Goal: Task Accomplishment & Management: Manage account settings

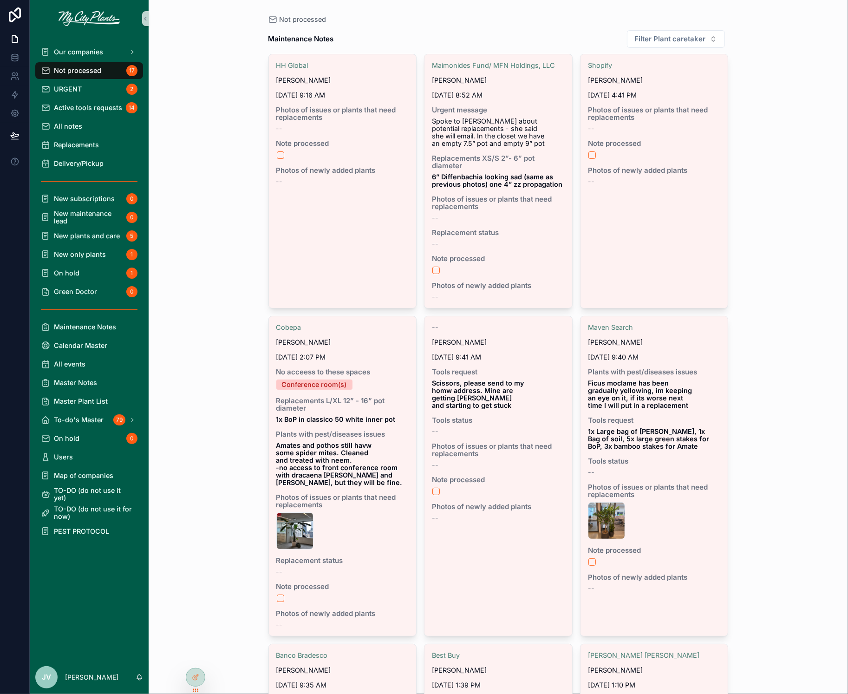
scroll to position [1052, 0]
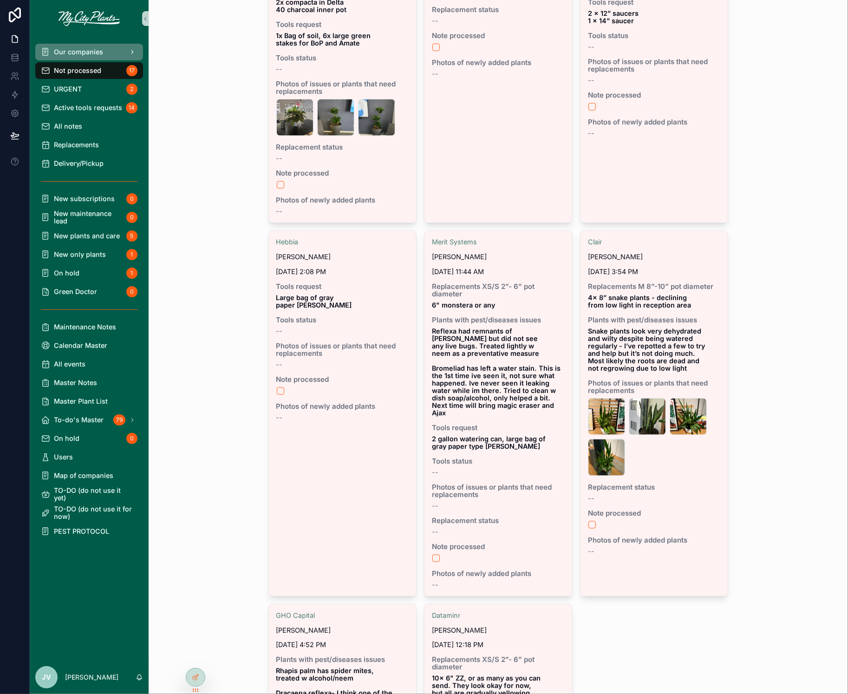
click at [93, 52] on span "Our companies" at bounding box center [78, 51] width 49 height 7
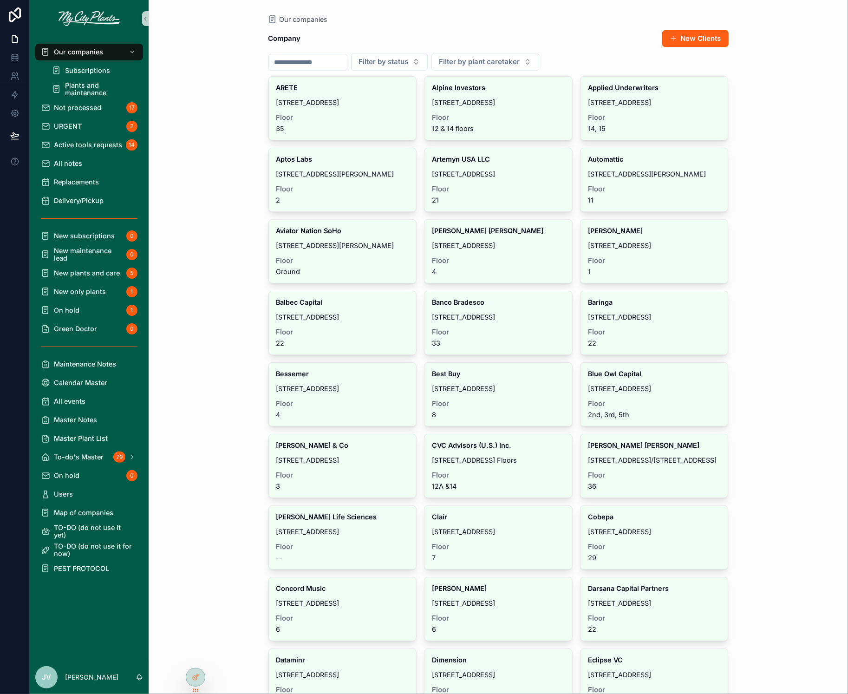
click at [292, 62] on input "scrollable content" at bounding box center [308, 62] width 78 height 13
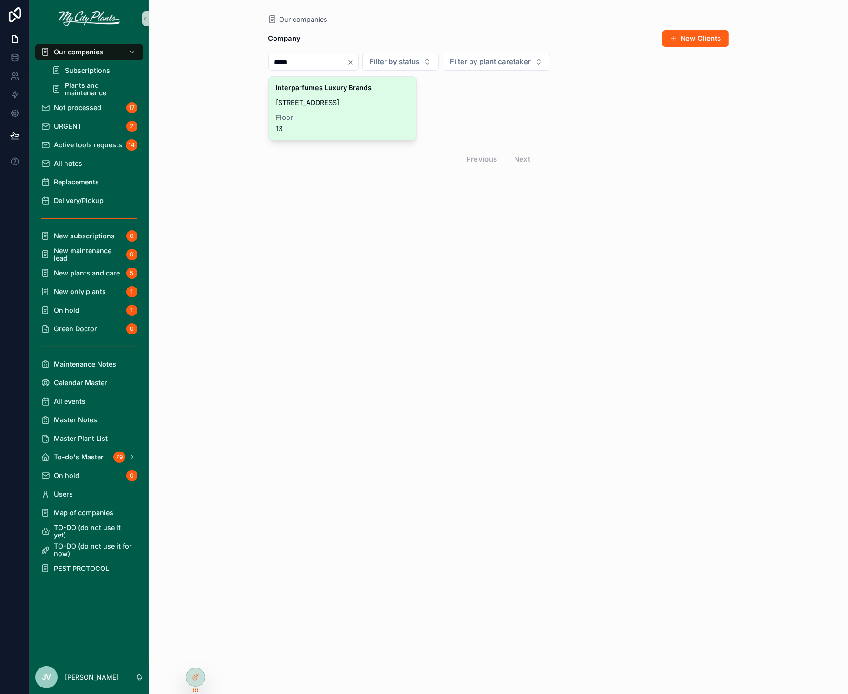
type input "*****"
click at [294, 84] on strong "Interparfumes Luxury Brands" at bounding box center [324, 88] width 96 height 8
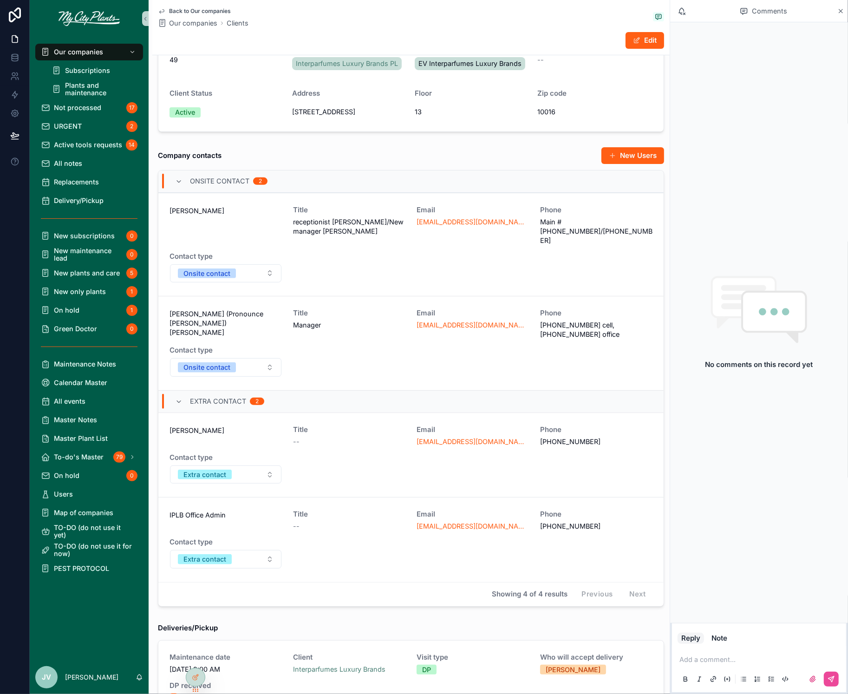
scroll to position [260, 0]
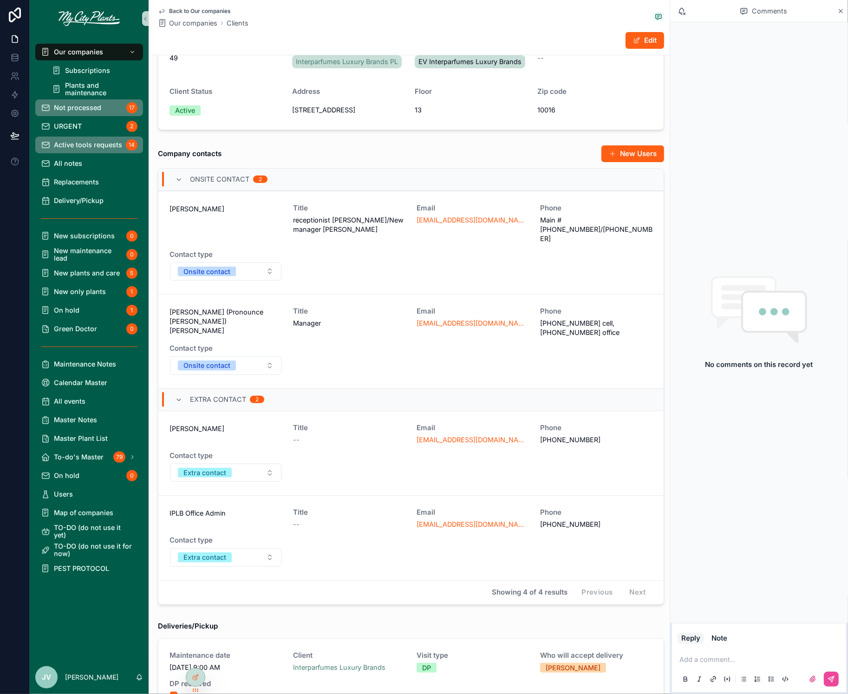
click at [66, 105] on span "Not processed" at bounding box center [77, 107] width 47 height 7
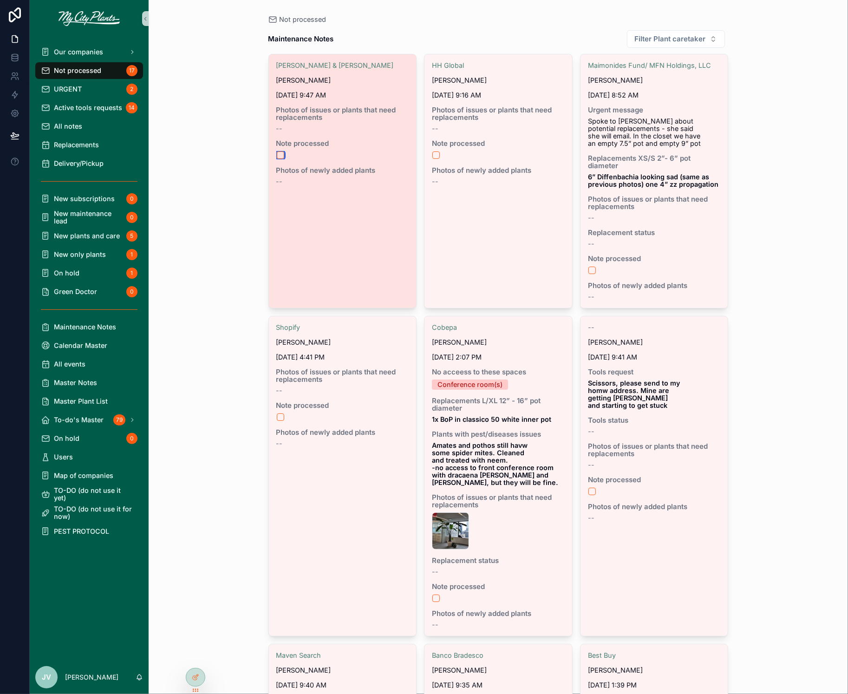
click at [280, 153] on button "scrollable content" at bounding box center [280, 154] width 7 height 7
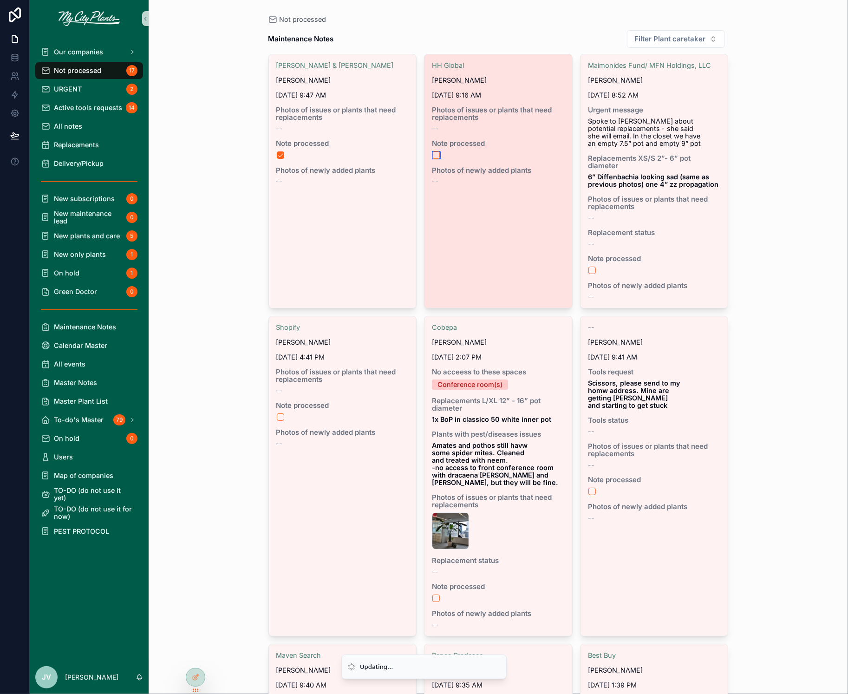
click at [436, 154] on button "scrollable content" at bounding box center [435, 154] width 7 height 7
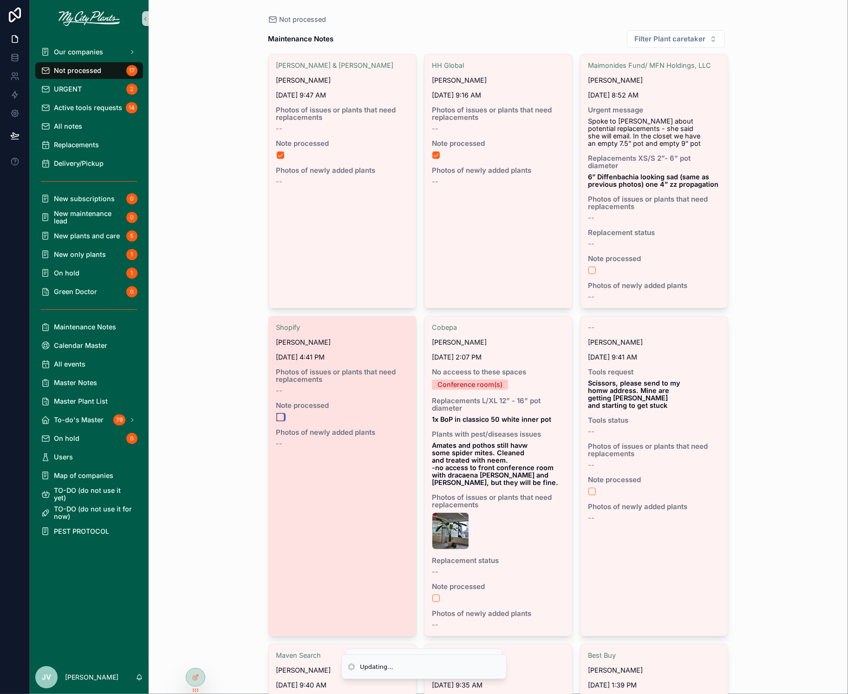
click at [281, 413] on button "scrollable content" at bounding box center [280, 416] width 7 height 7
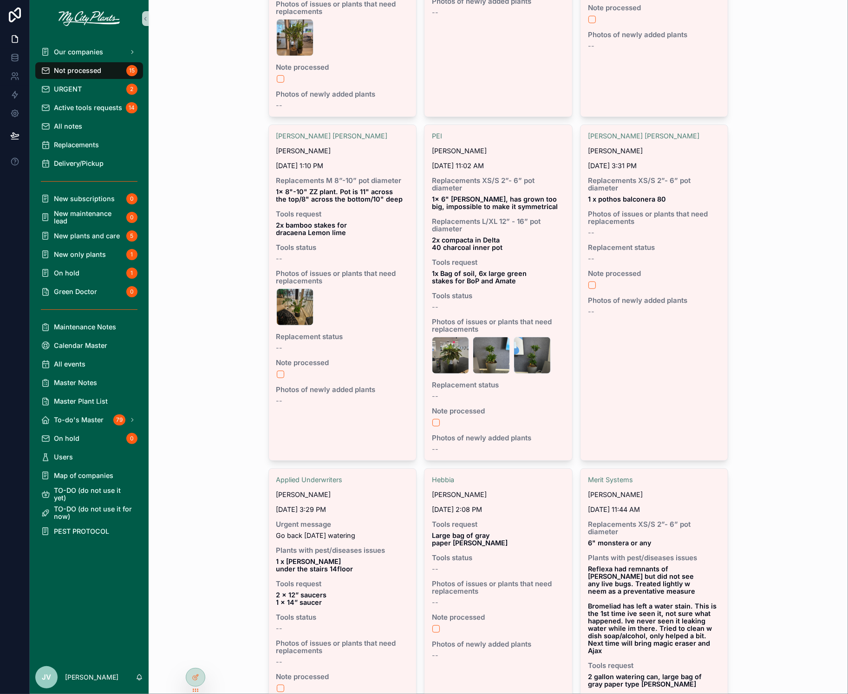
scroll to position [1124, 0]
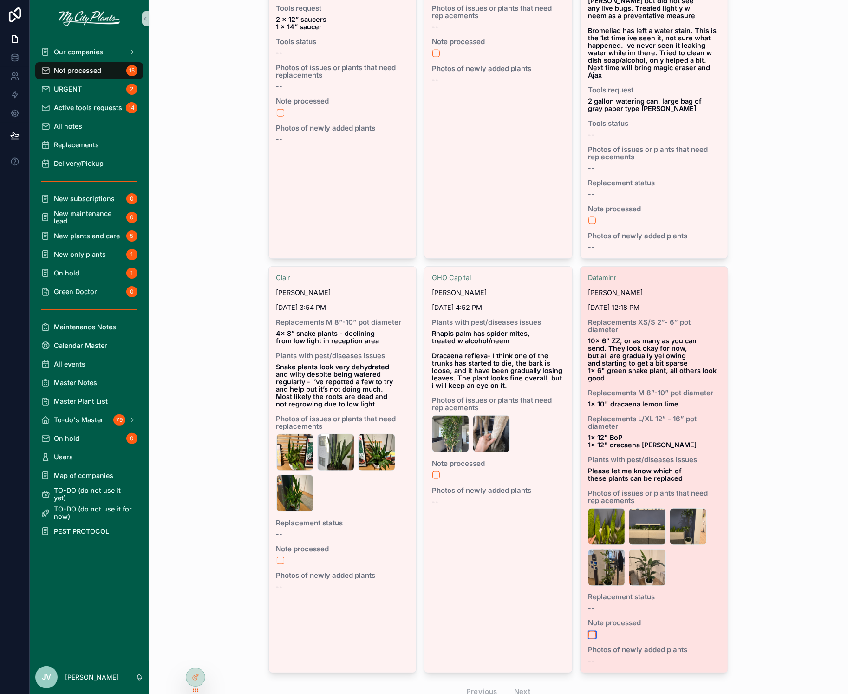
click at [591, 631] on button "scrollable content" at bounding box center [591, 634] width 7 height 7
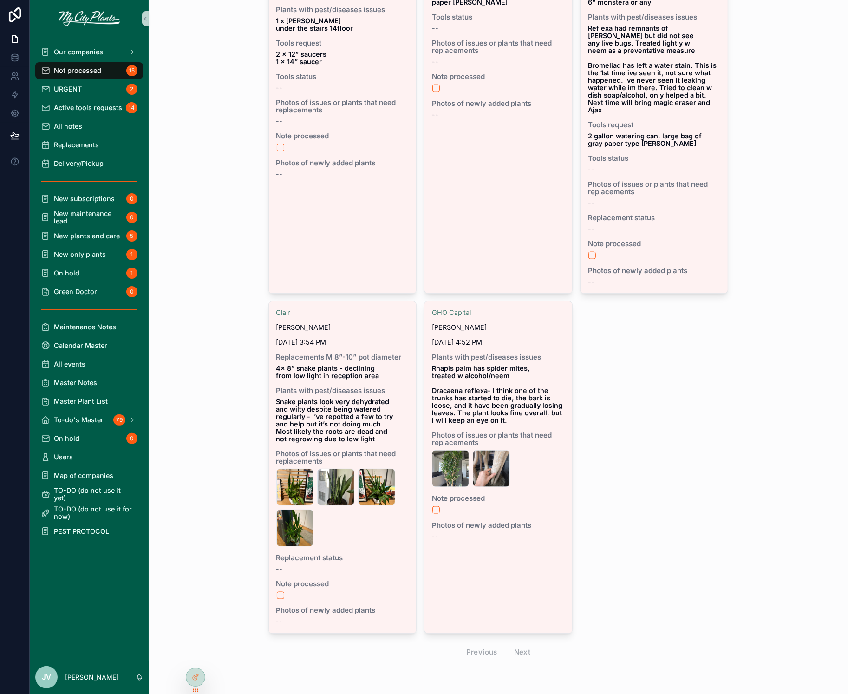
scroll to position [1050, 0]
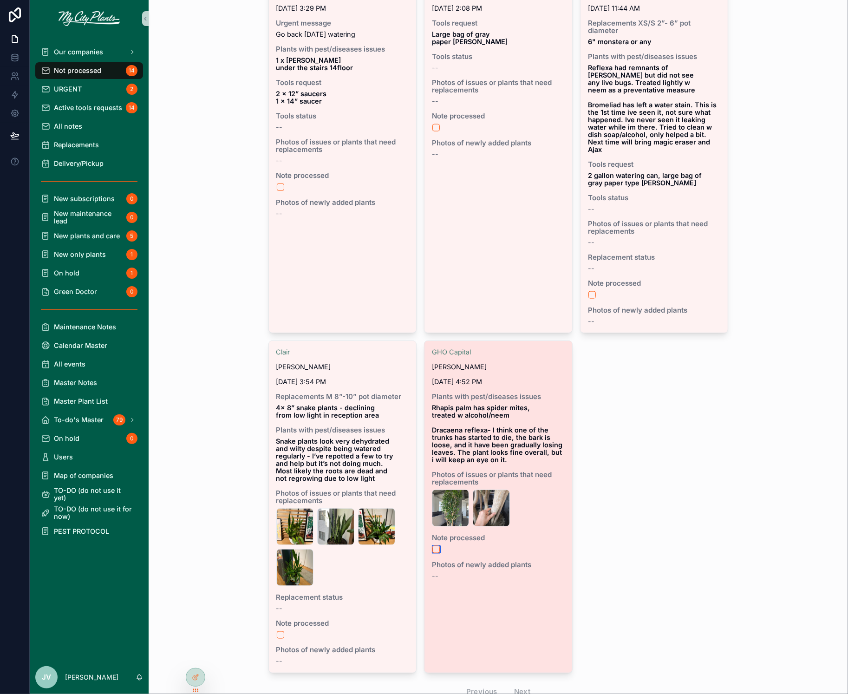
click at [436, 545] on button "scrollable content" at bounding box center [435, 548] width 7 height 7
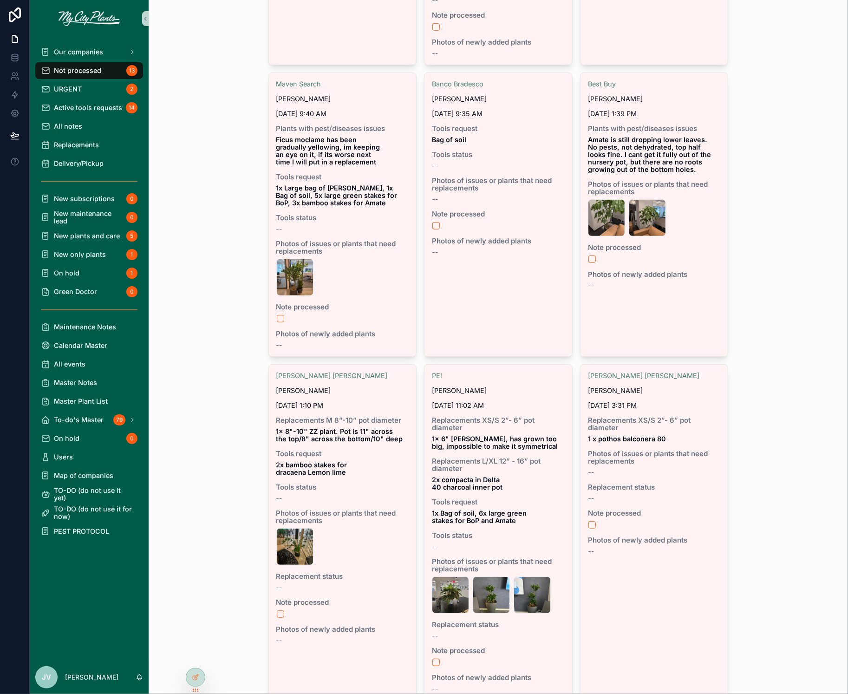
scroll to position [0, 0]
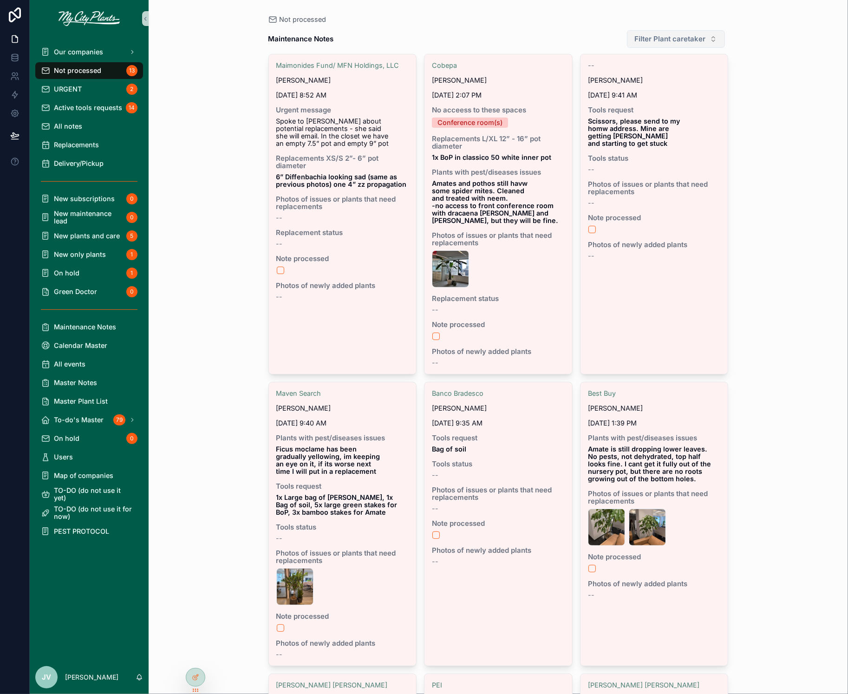
click at [711, 43] on button "Filter Plant caretaker" at bounding box center [676, 39] width 98 height 18
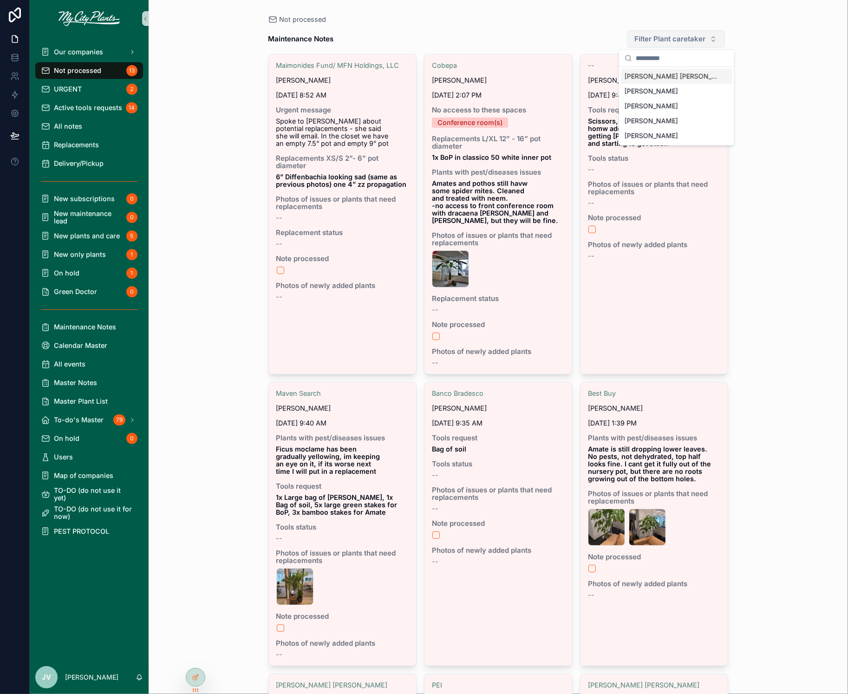
click at [714, 39] on button "Filter Plant caretaker" at bounding box center [676, 39] width 98 height 18
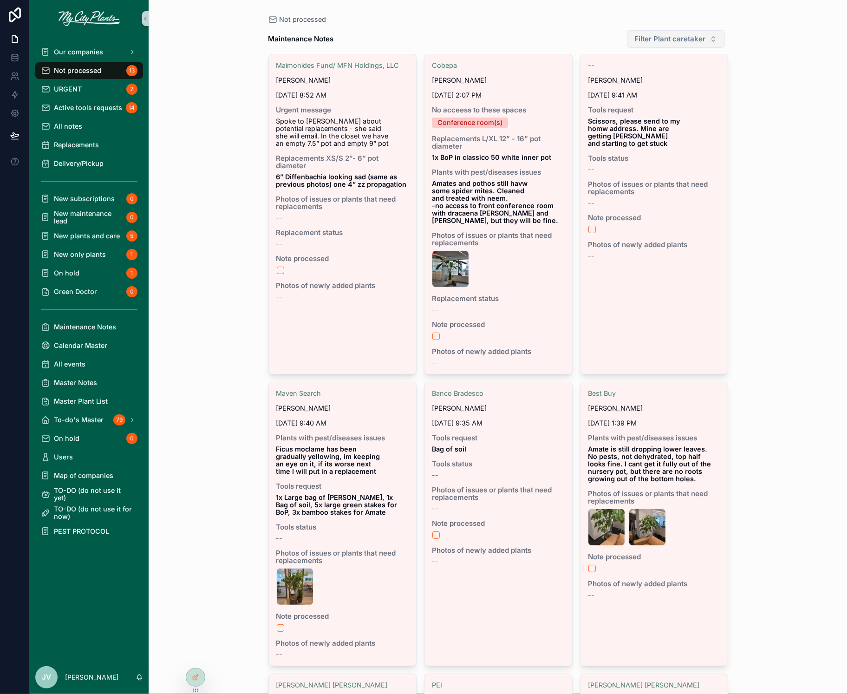
click at [714, 39] on button "Filter Plant caretaker" at bounding box center [676, 39] width 98 height 18
type input "*"
click at [650, 103] on span "[PERSON_NAME]" at bounding box center [650, 105] width 53 height 9
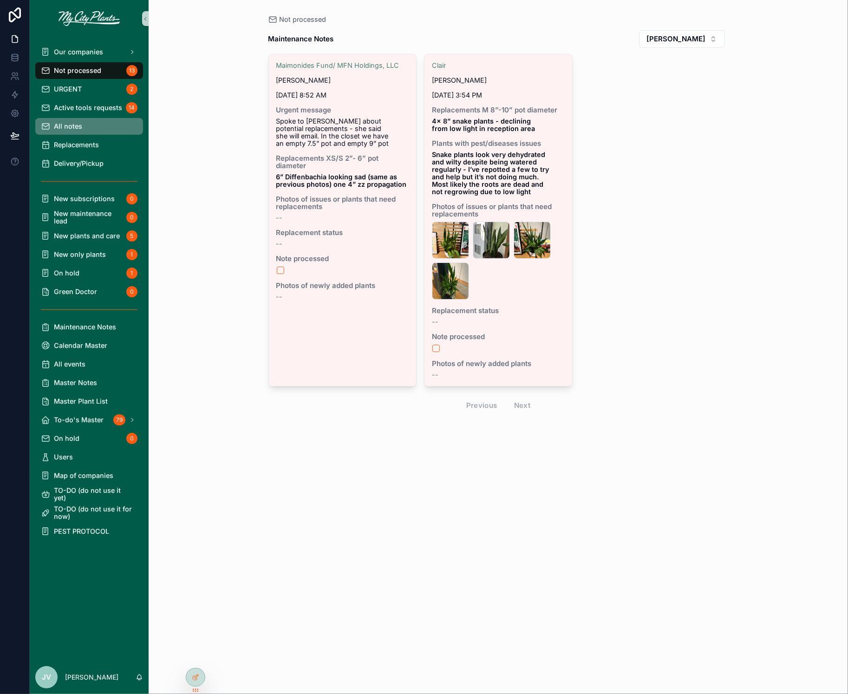
click at [87, 123] on div "All notes" at bounding box center [89, 126] width 97 height 15
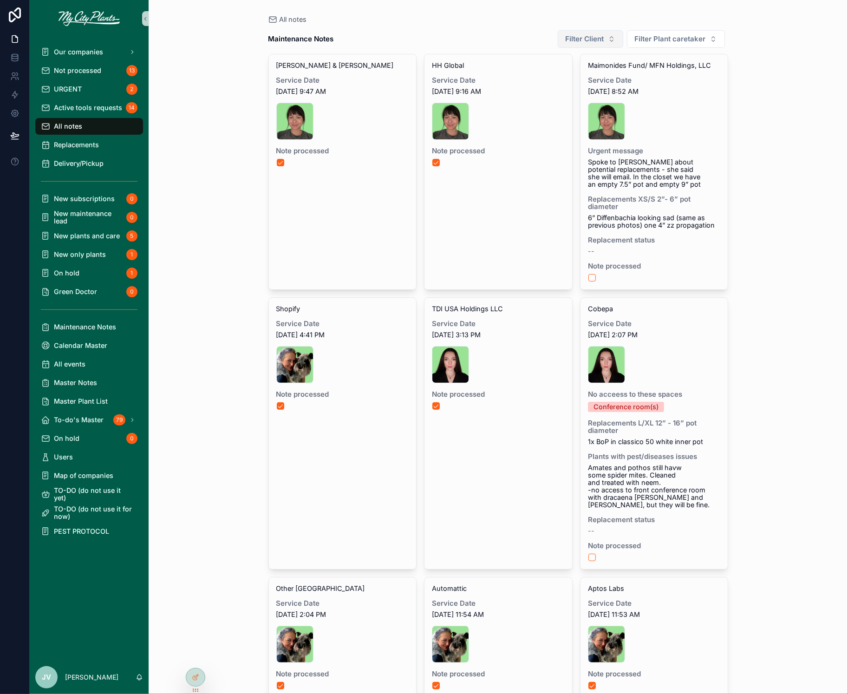
click at [610, 41] on button "Filter Client" at bounding box center [590, 39] width 65 height 18
type input "***"
click at [543, 104] on span "Clair" at bounding box center [546, 105] width 13 height 9
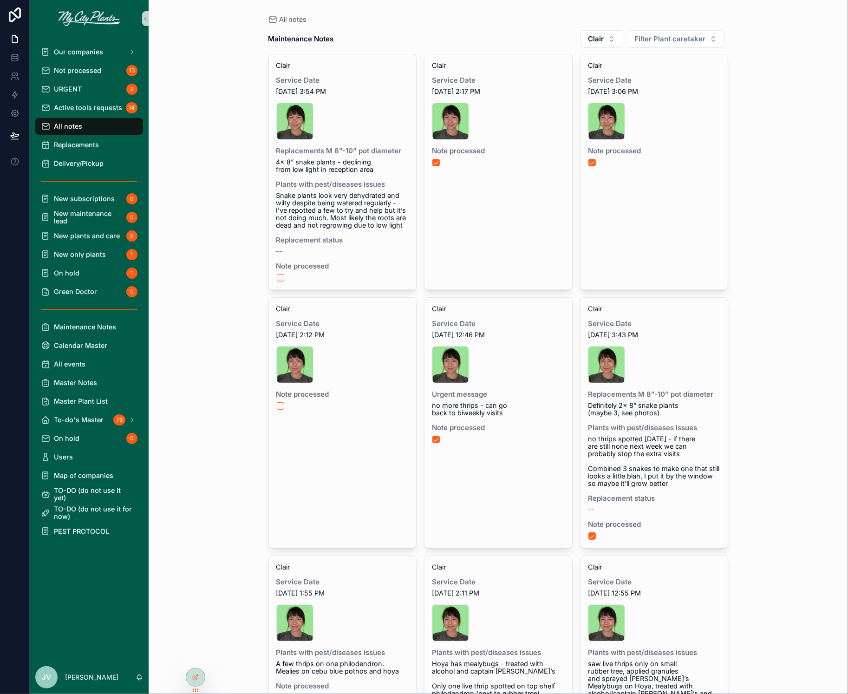
scroll to position [18, 0]
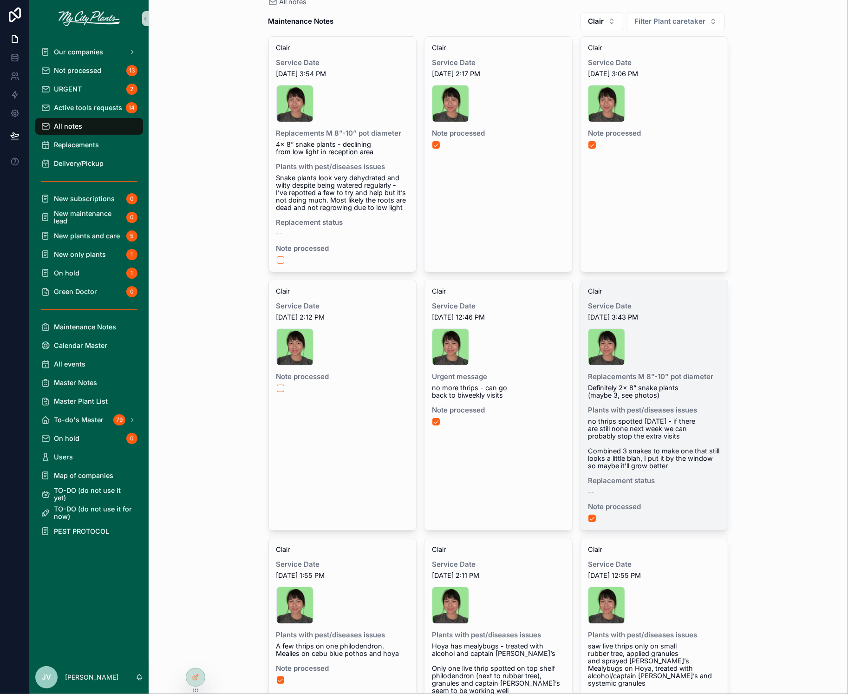
click at [610, 429] on span "no thrips spotted [DATE] - if there are still none next week we can probably st…" at bounding box center [654, 443] width 133 height 52
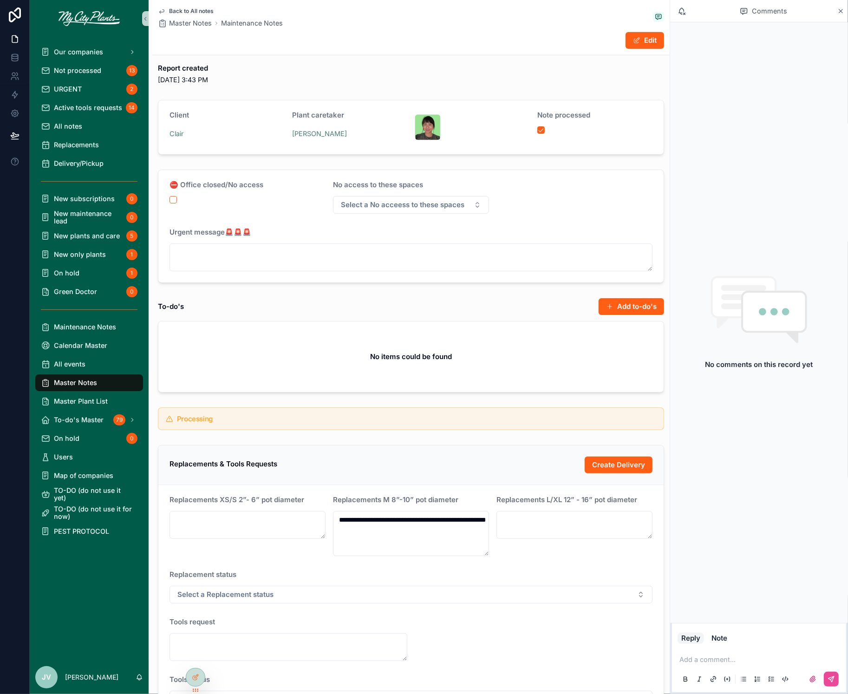
scroll to position [6, 0]
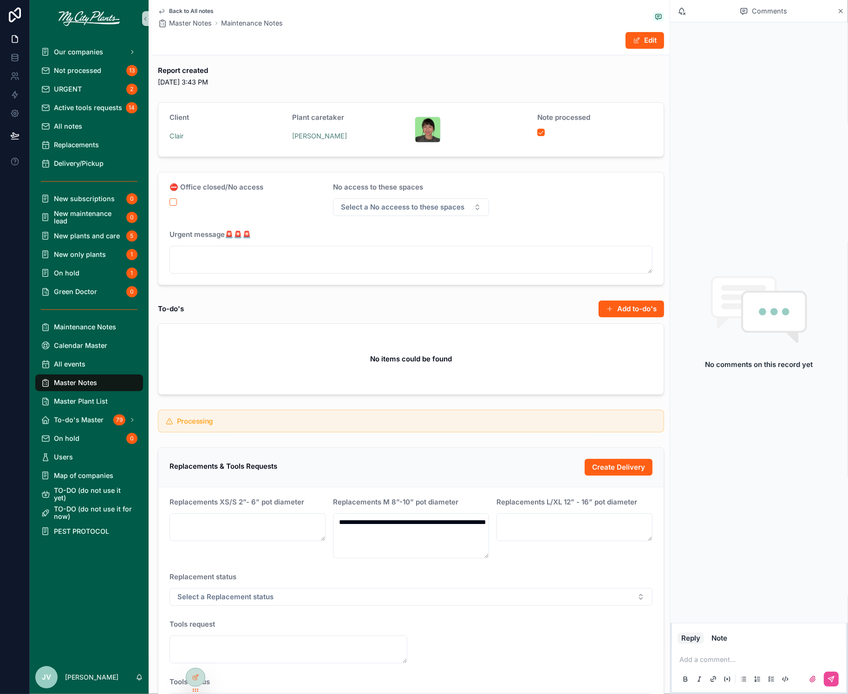
click at [186, 9] on span "Back to All notes" at bounding box center [191, 10] width 45 height 7
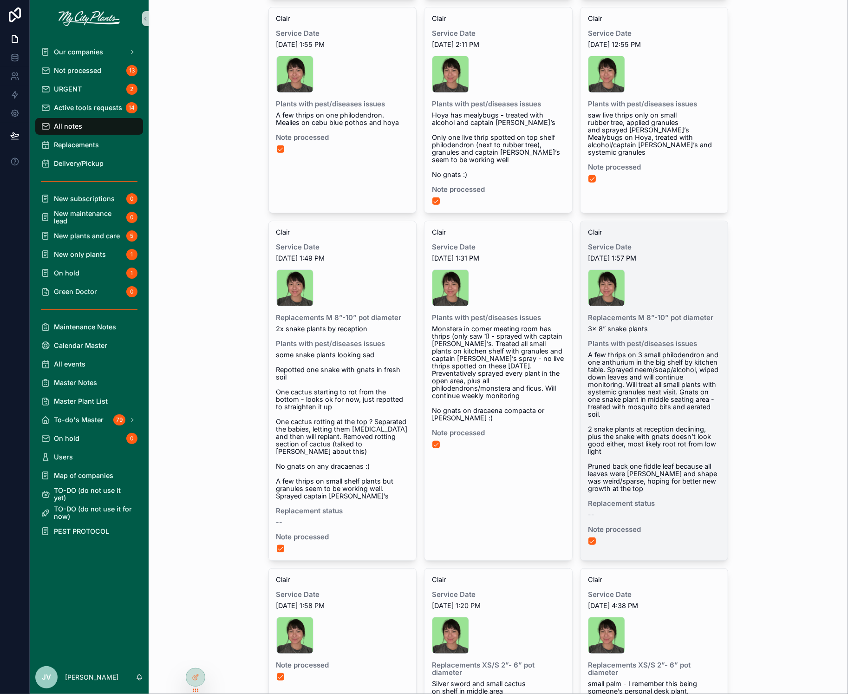
scroll to position [551, 0]
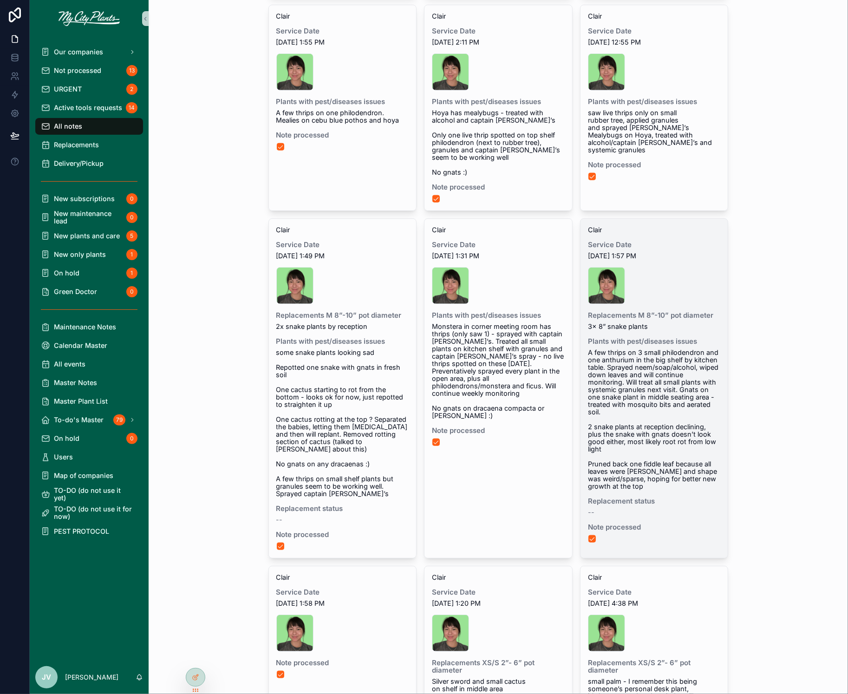
click at [636, 408] on span "A few thrips on 3 small philodendron and one anthurium in the big shelf by kitc…" at bounding box center [654, 419] width 133 height 141
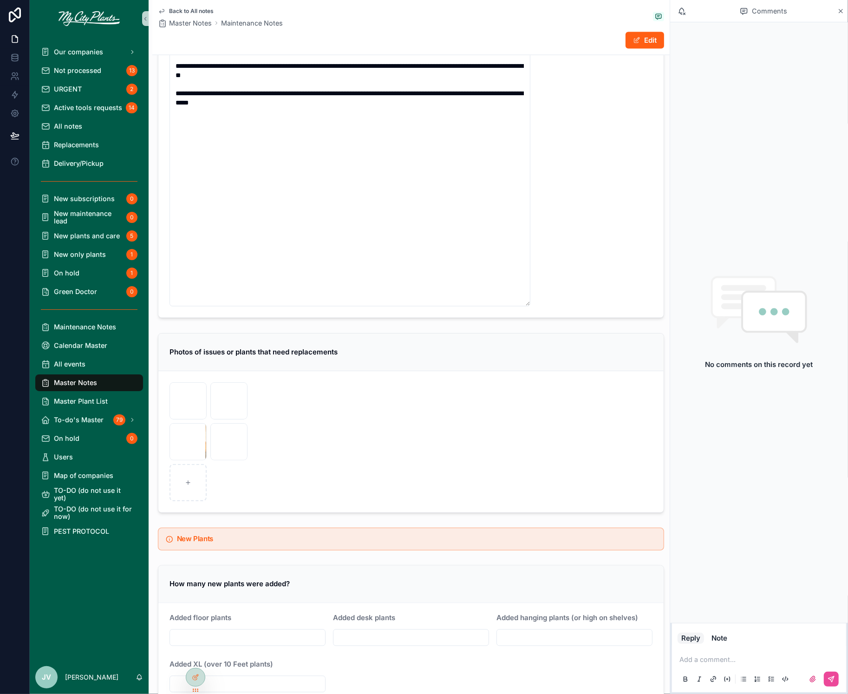
scroll to position [1616, 0]
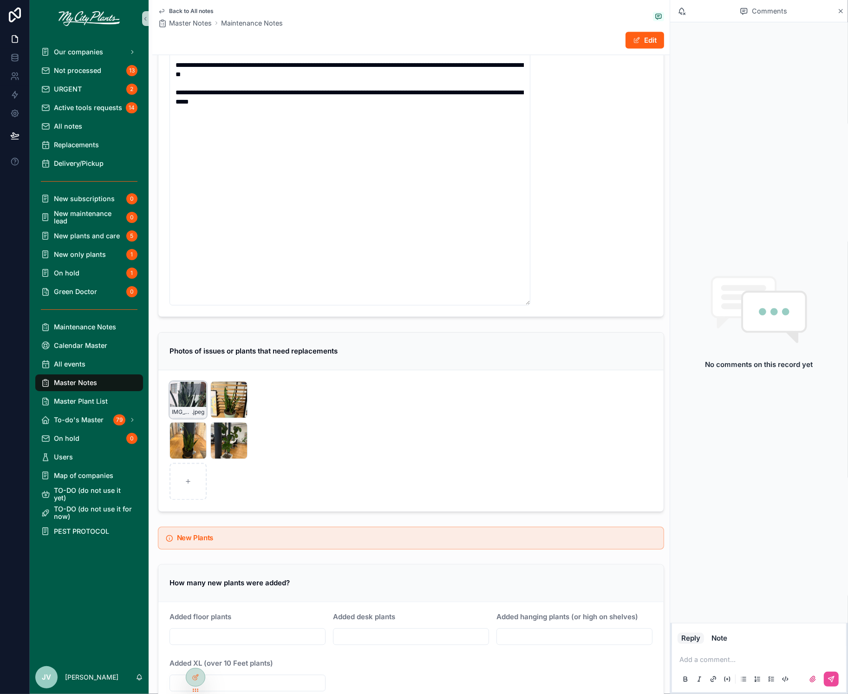
click at [186, 392] on div "IMG_8522 .jpeg" at bounding box center [187, 399] width 37 height 37
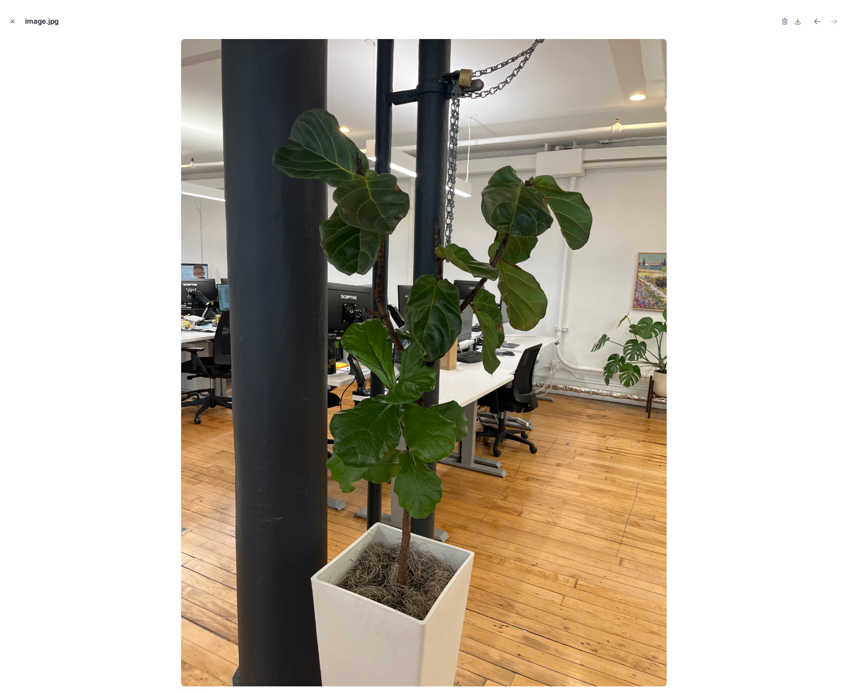
click at [14, 18] on icon "Close modal" at bounding box center [12, 21] width 6 height 6
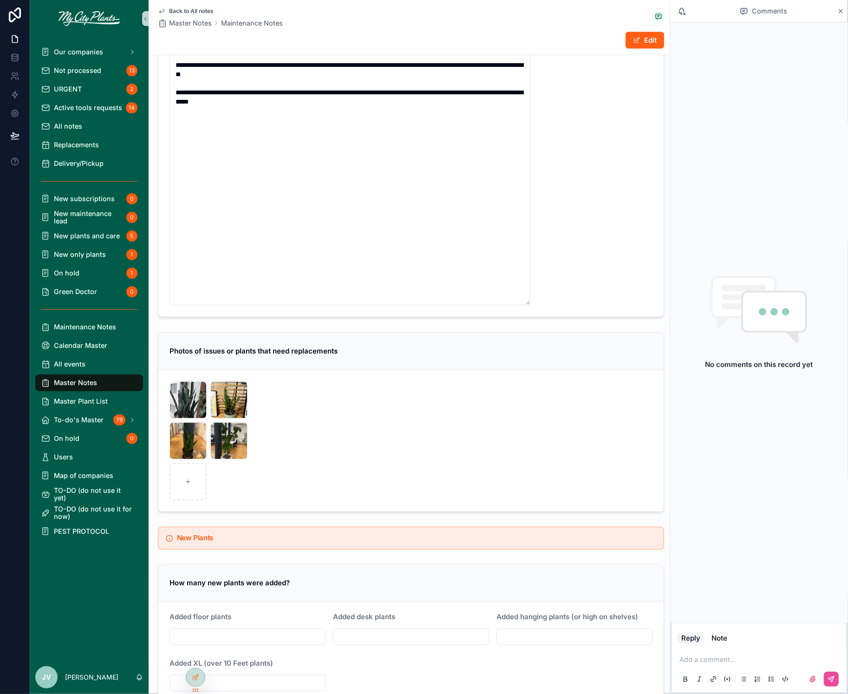
click at [188, 7] on span "Back to All notes" at bounding box center [191, 10] width 45 height 7
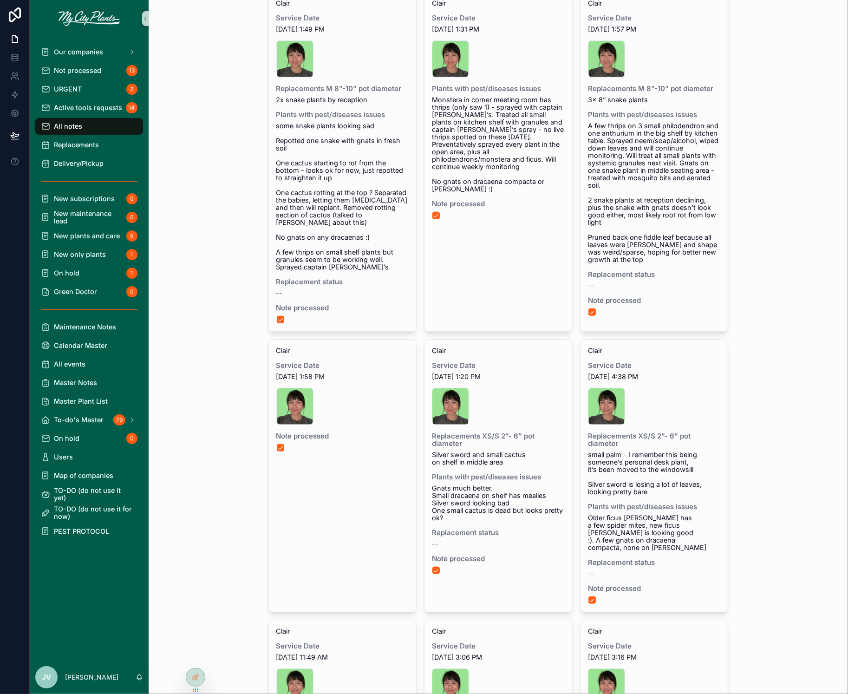
scroll to position [773, 0]
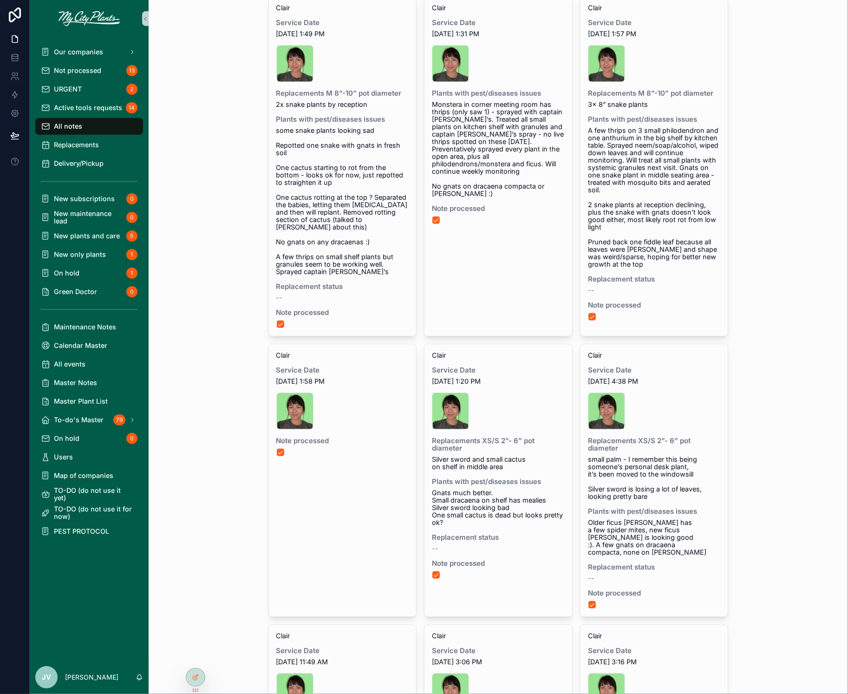
click at [662, 179] on span "A few thrips on 3 small philodendron and one anthurium in the big shelf by kitc…" at bounding box center [654, 197] width 133 height 141
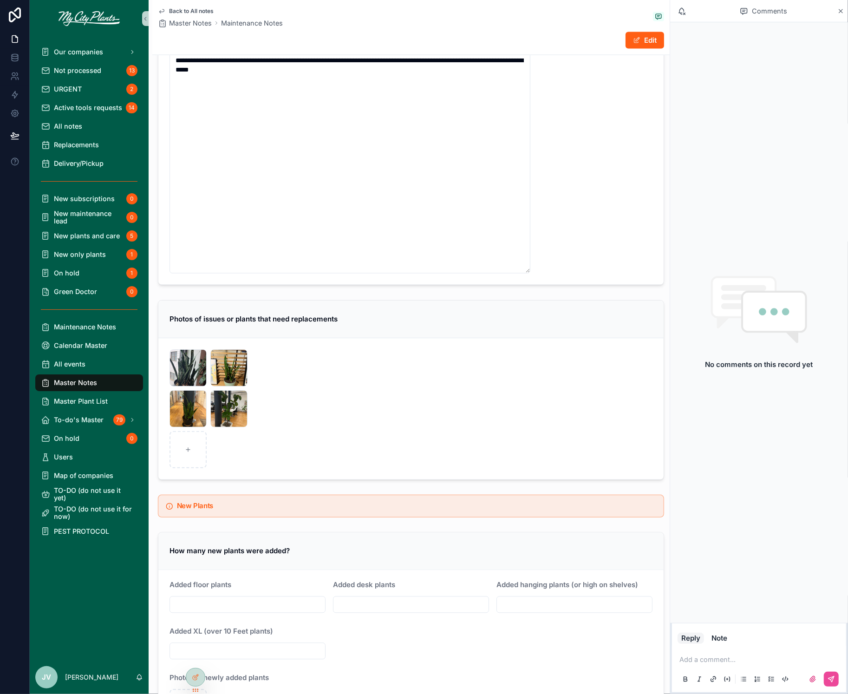
scroll to position [1649, 0]
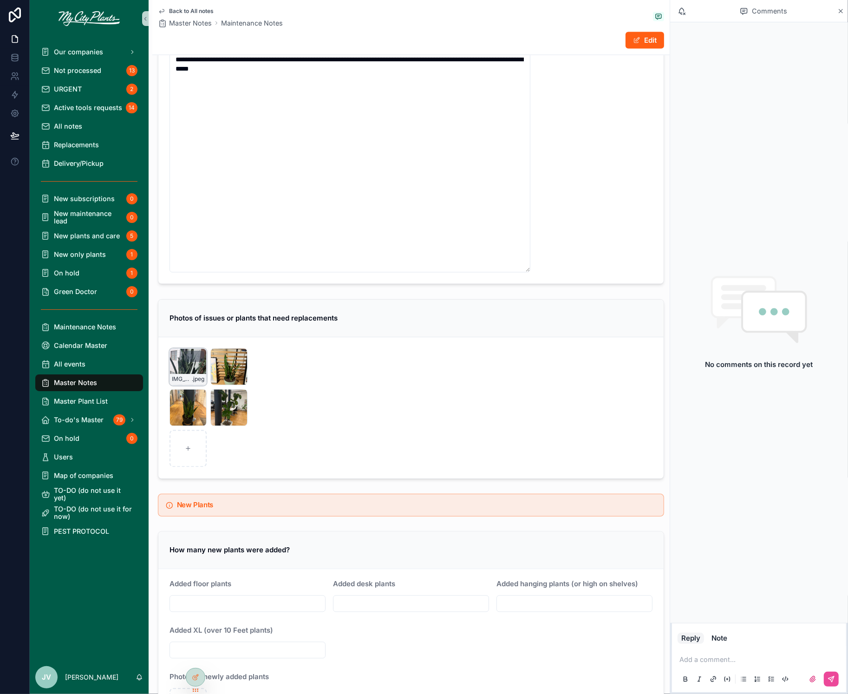
click at [183, 352] on div "IMG_8522 .jpeg" at bounding box center [187, 366] width 37 height 37
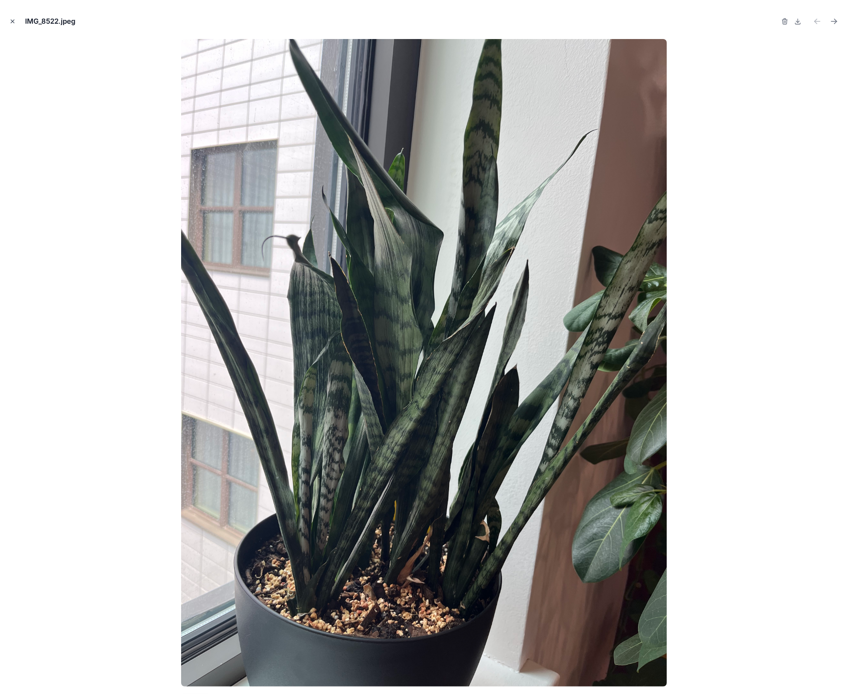
click at [12, 21] on icon "Close modal" at bounding box center [12, 21] width 3 height 3
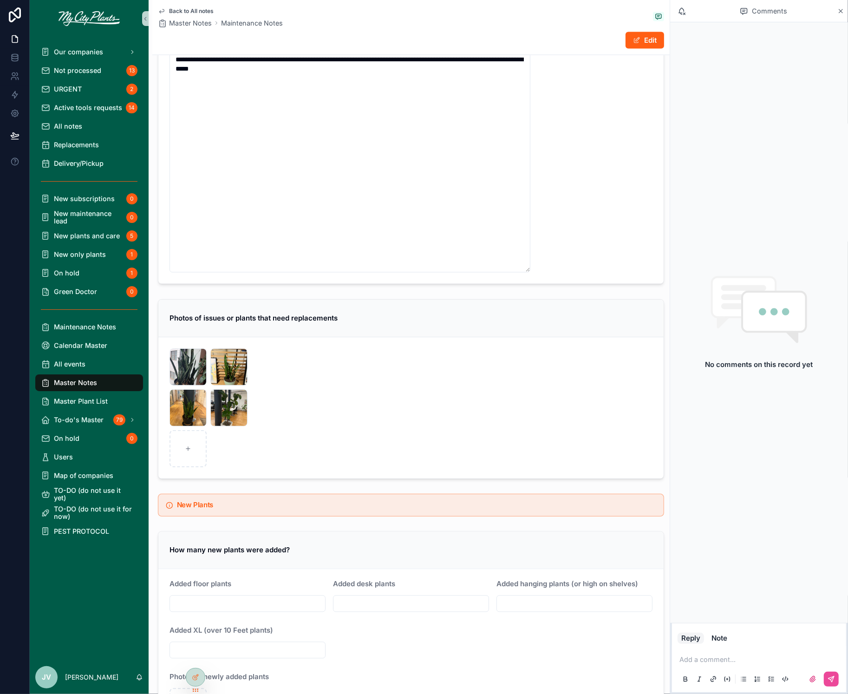
click at [190, 11] on span "Back to All notes" at bounding box center [191, 10] width 45 height 7
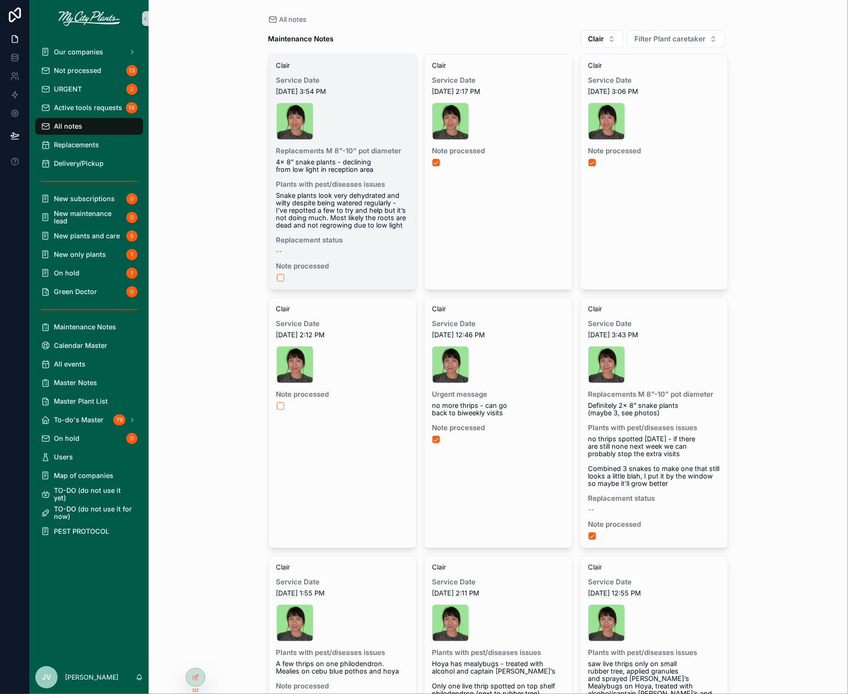
click at [317, 192] on span "Snake plants look very dehydrated and wilty despite being watered regularly - I…" at bounding box center [342, 210] width 133 height 37
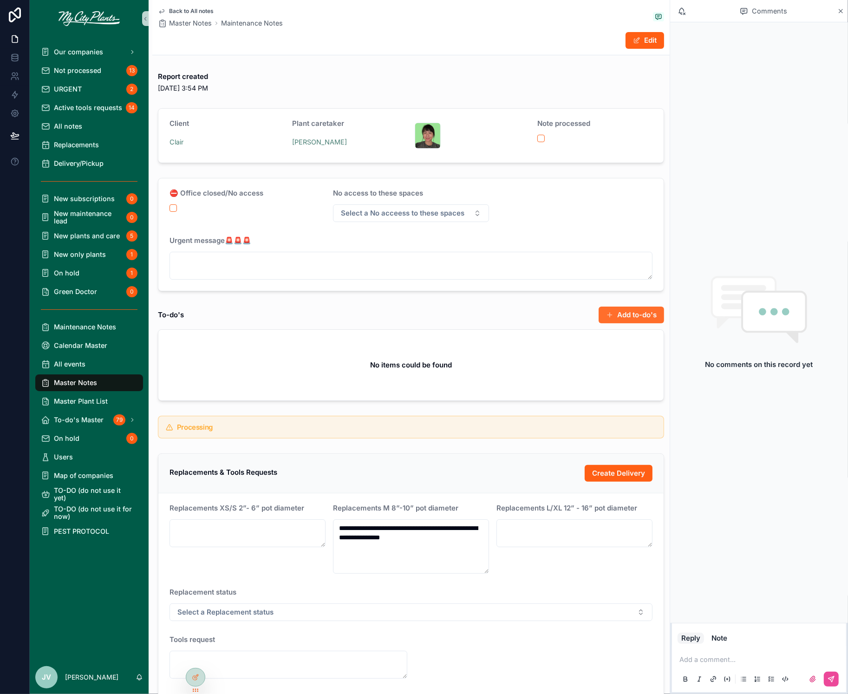
click at [617, 307] on button "Add to-do's" at bounding box center [630, 314] width 65 height 17
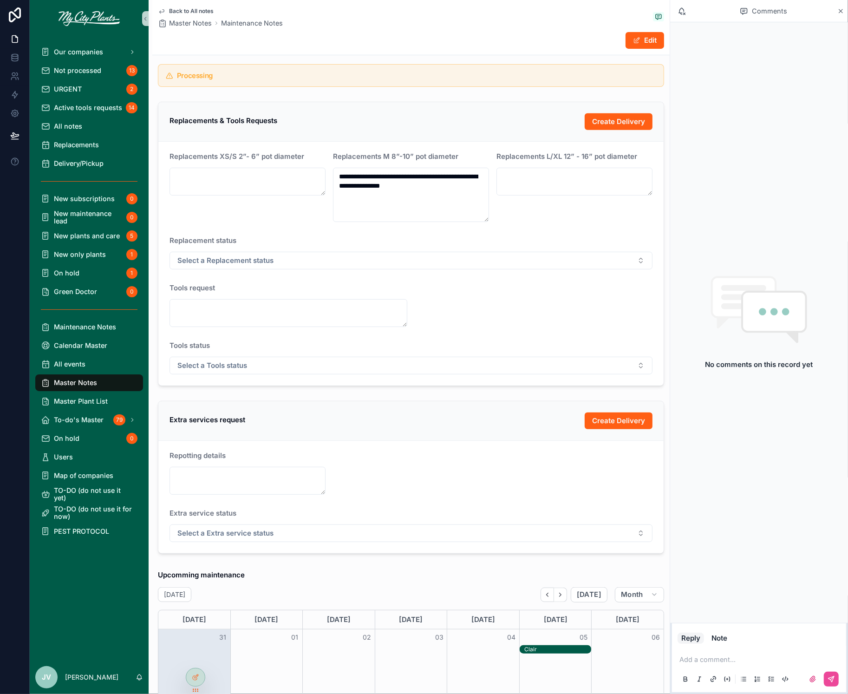
scroll to position [355, 0]
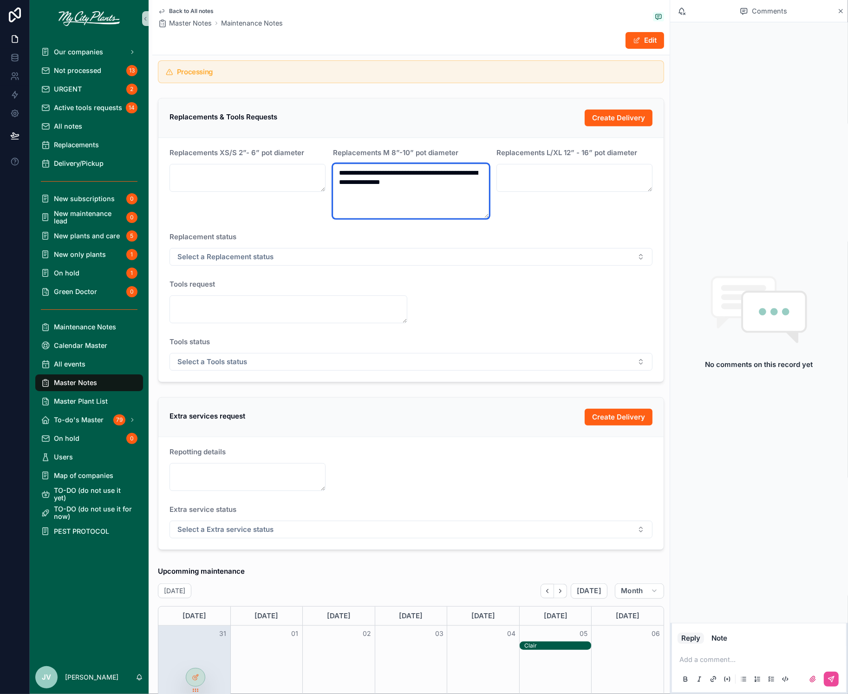
drag, startPoint x: 404, startPoint y: 188, endPoint x: 333, endPoint y: 169, distance: 73.4
click at [333, 169] on textarea "**********" at bounding box center [411, 191] width 156 height 54
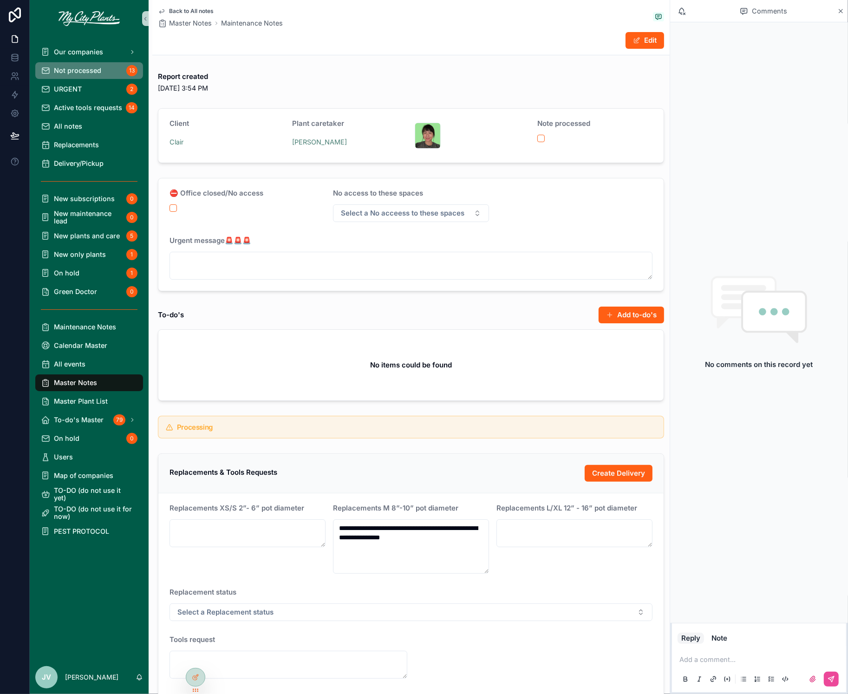
click at [95, 73] on span "Not processed" at bounding box center [77, 70] width 47 height 7
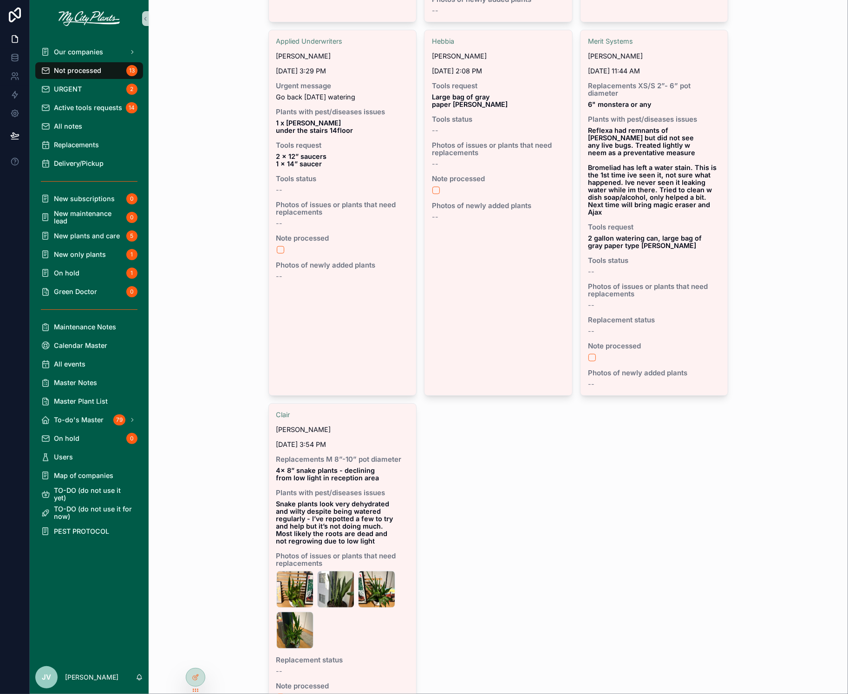
scroll to position [1050, 0]
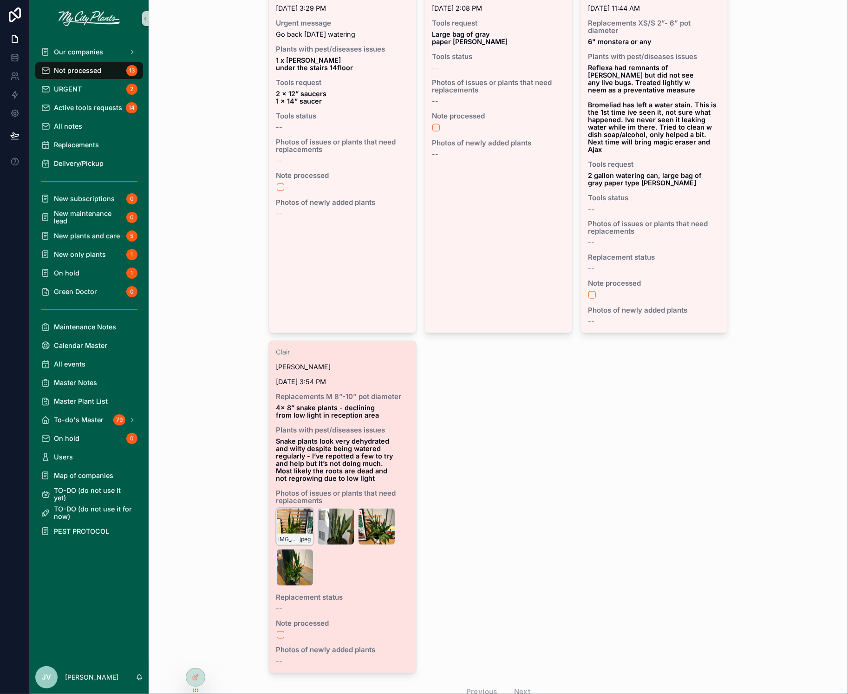
click at [286, 508] on div "IMG_8970 .jpeg" at bounding box center [294, 526] width 37 height 37
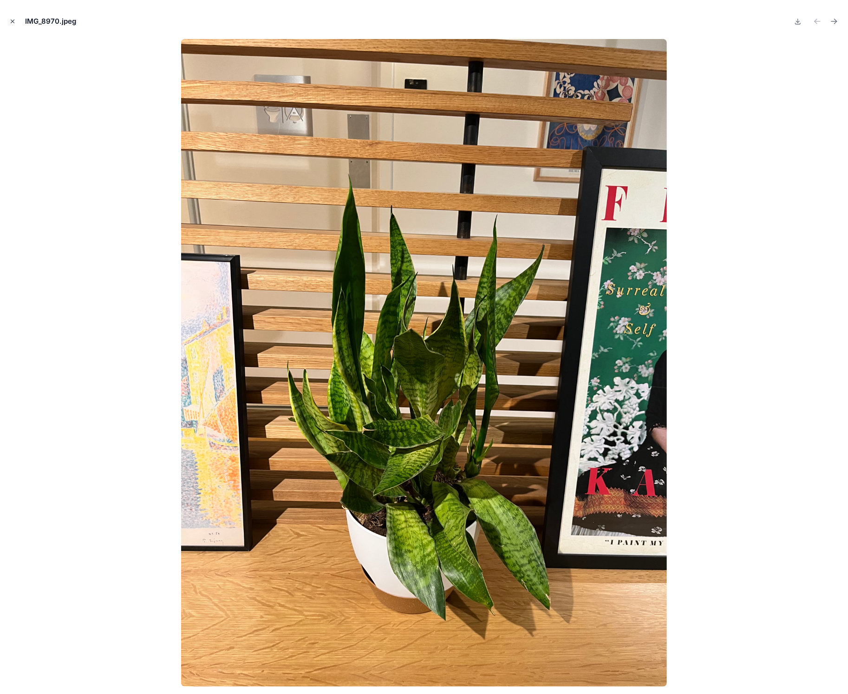
click at [11, 20] on icon "Close modal" at bounding box center [12, 21] width 3 height 3
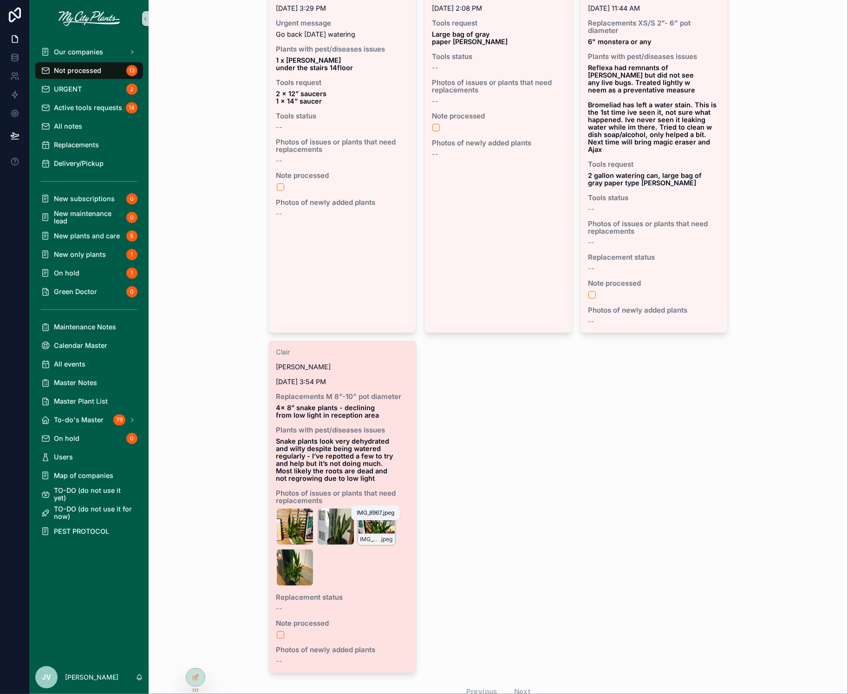
click at [381, 535] on span ".jpeg" at bounding box center [386, 538] width 13 height 7
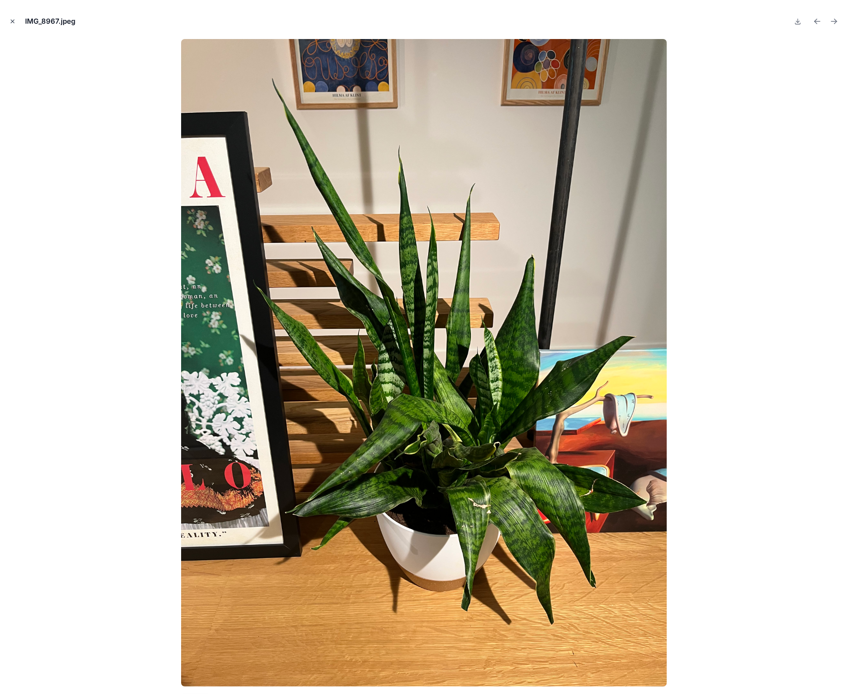
click at [14, 19] on icon "Close modal" at bounding box center [12, 21] width 6 height 6
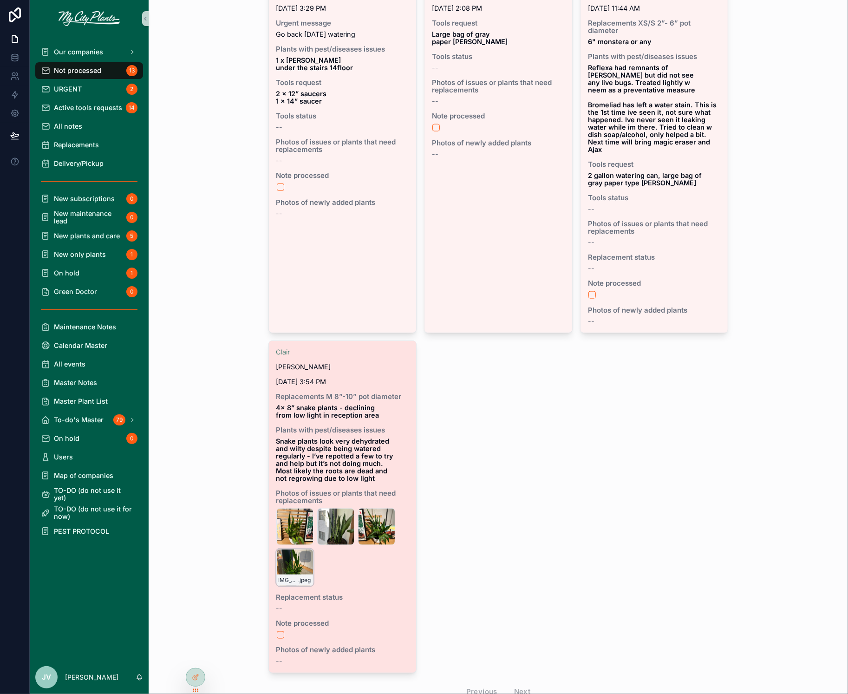
click at [297, 549] on div "IMG_8968 .jpeg" at bounding box center [294, 567] width 37 height 37
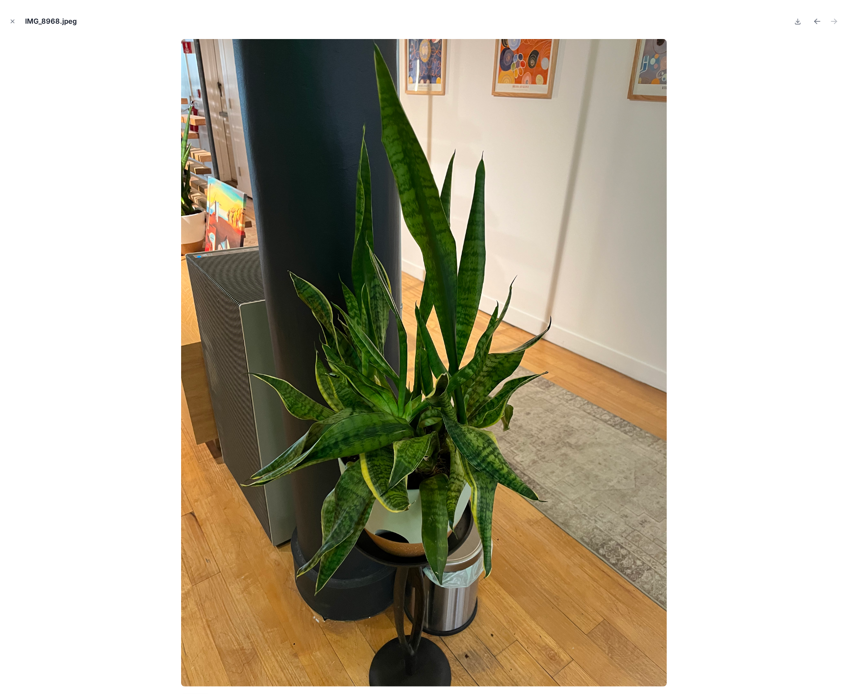
click at [11, 19] on icon "Close modal" at bounding box center [12, 21] width 6 height 6
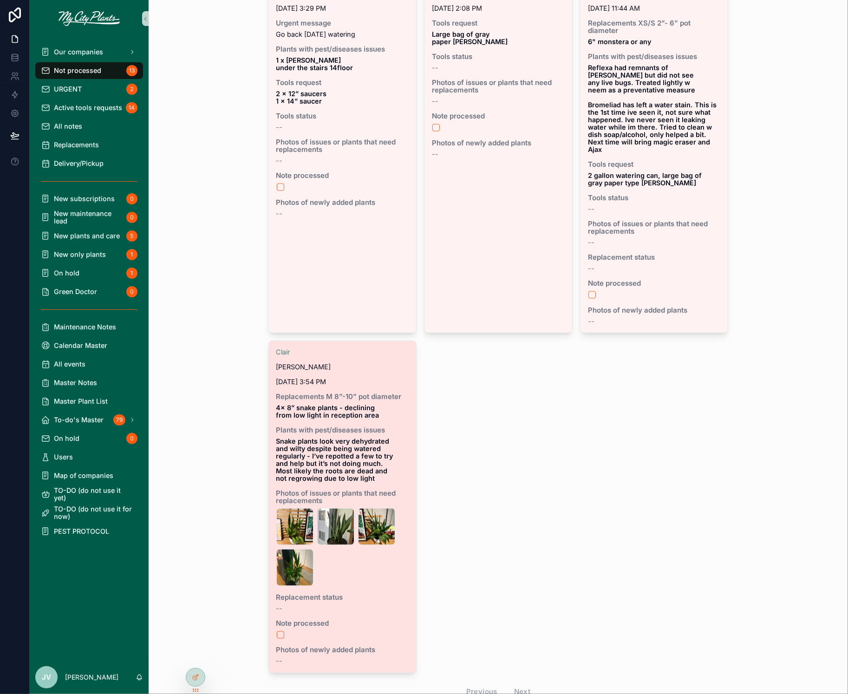
click at [334, 438] on strong "Snake plants look very dehydrated and wilty despite being watered regularly - I…" at bounding box center [335, 459] width 119 height 45
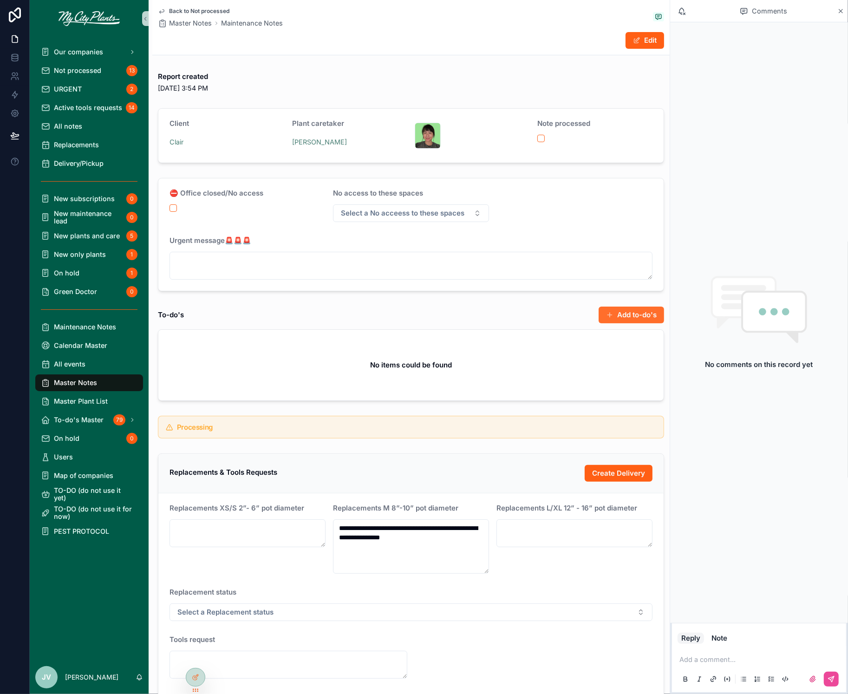
click at [639, 314] on button "Add to-do's" at bounding box center [630, 314] width 65 height 17
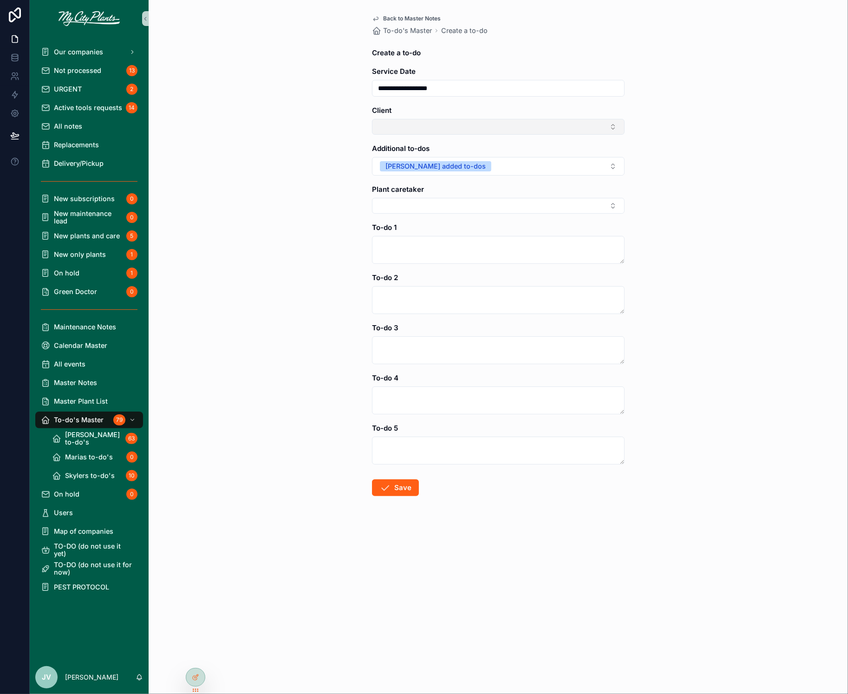
click at [519, 127] on button "Select Button" at bounding box center [498, 127] width 253 height 16
type input "*****"
click at [388, 165] on span "Clair" at bounding box center [384, 162] width 13 height 9
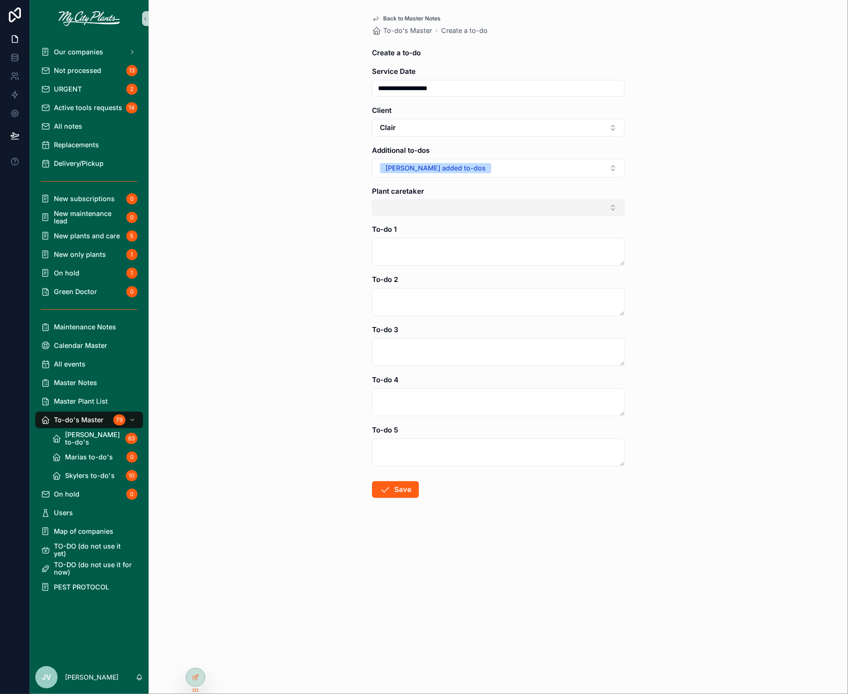
click at [414, 201] on button "Select Button" at bounding box center [498, 208] width 253 height 16
type input "**"
click at [390, 241] on span "[PERSON_NAME]" at bounding box center [404, 242] width 53 height 9
type input "**********"
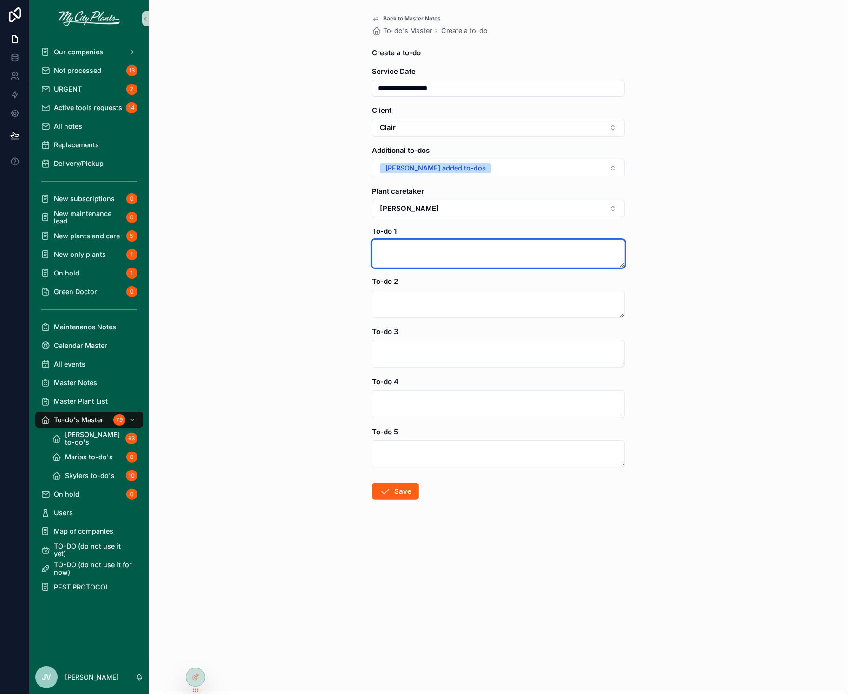
click at [390, 248] on textarea "scrollable content" at bounding box center [498, 254] width 253 height 28
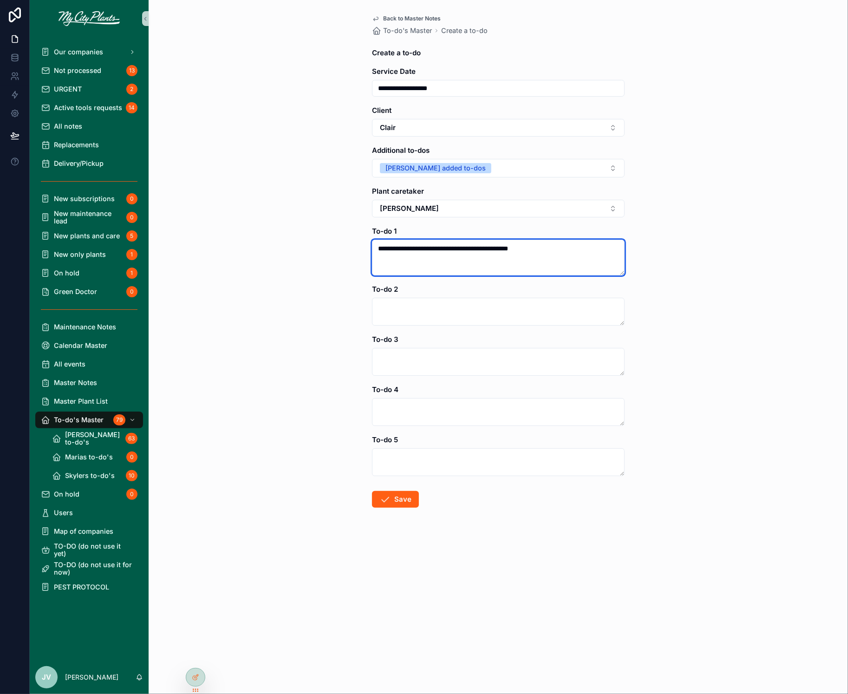
click at [467, 248] on textarea "**********" at bounding box center [498, 258] width 253 height 36
click at [538, 247] on textarea "**********" at bounding box center [498, 258] width 253 height 36
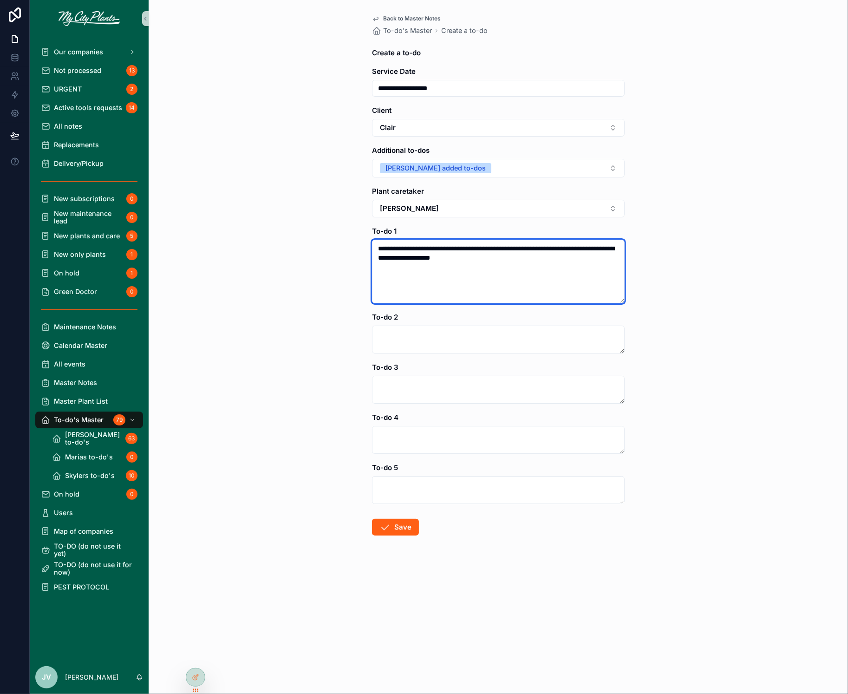
click at [475, 258] on textarea "**********" at bounding box center [498, 272] width 253 height 64
click at [404, 257] on textarea "**********" at bounding box center [498, 272] width 253 height 64
click at [562, 248] on textarea "**********" at bounding box center [498, 272] width 253 height 64
type textarea "**********"
click at [396, 527] on button "Save" at bounding box center [395, 527] width 47 height 17
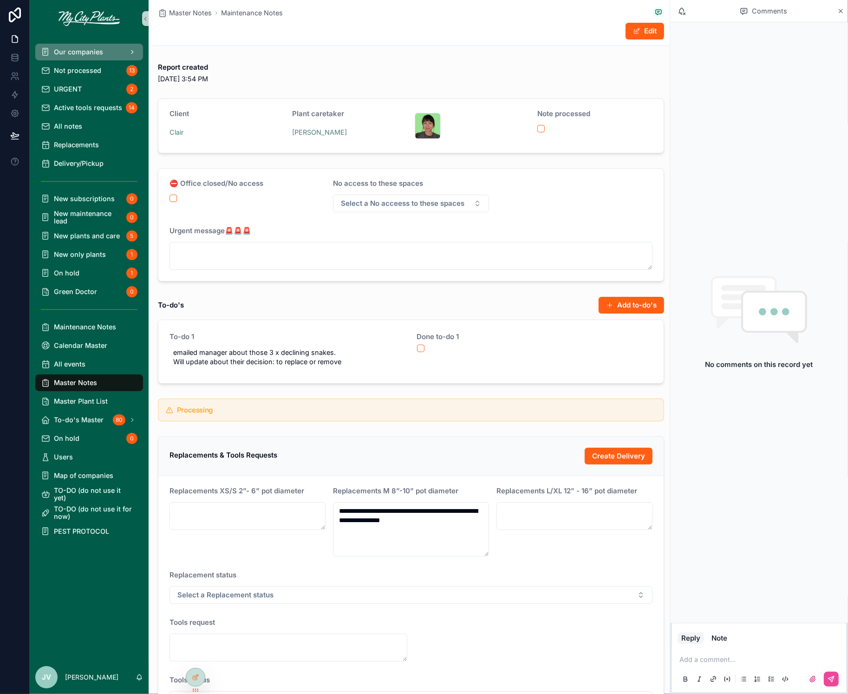
click at [60, 51] on span "Our companies" at bounding box center [78, 51] width 49 height 7
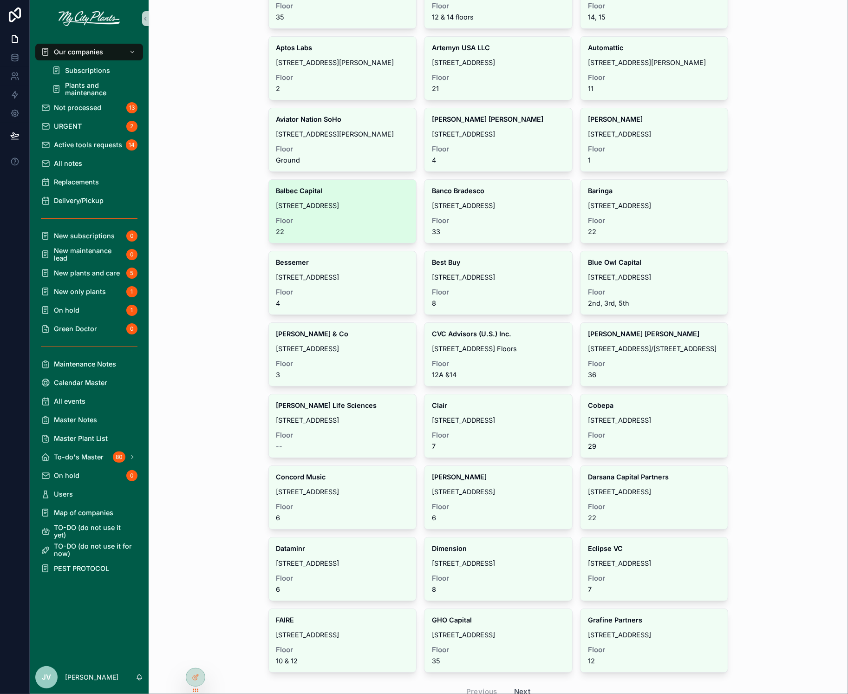
scroll to position [147, 0]
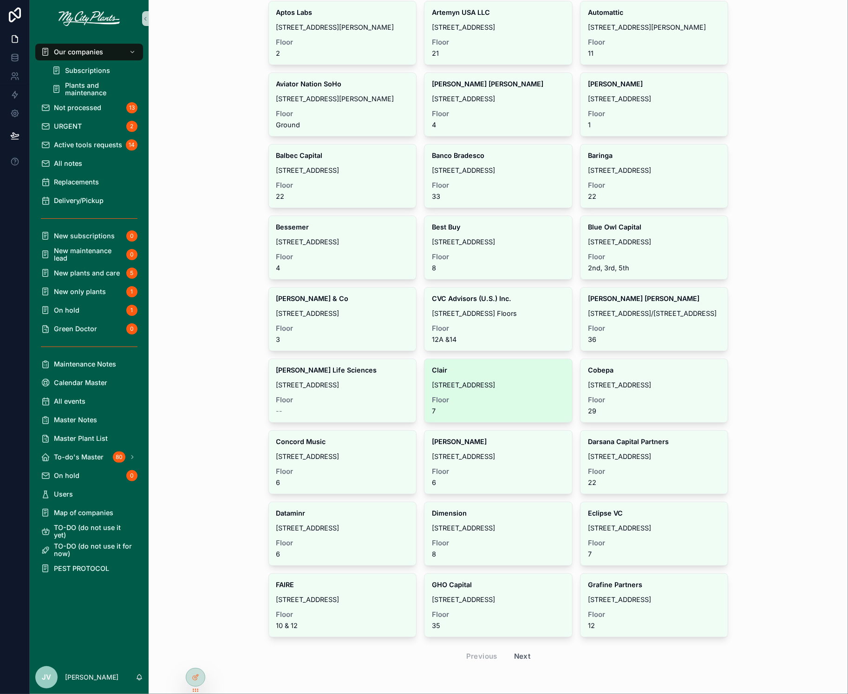
click at [495, 390] on div "Clair [STREET_ADDRESS]" at bounding box center [498, 390] width 148 height 63
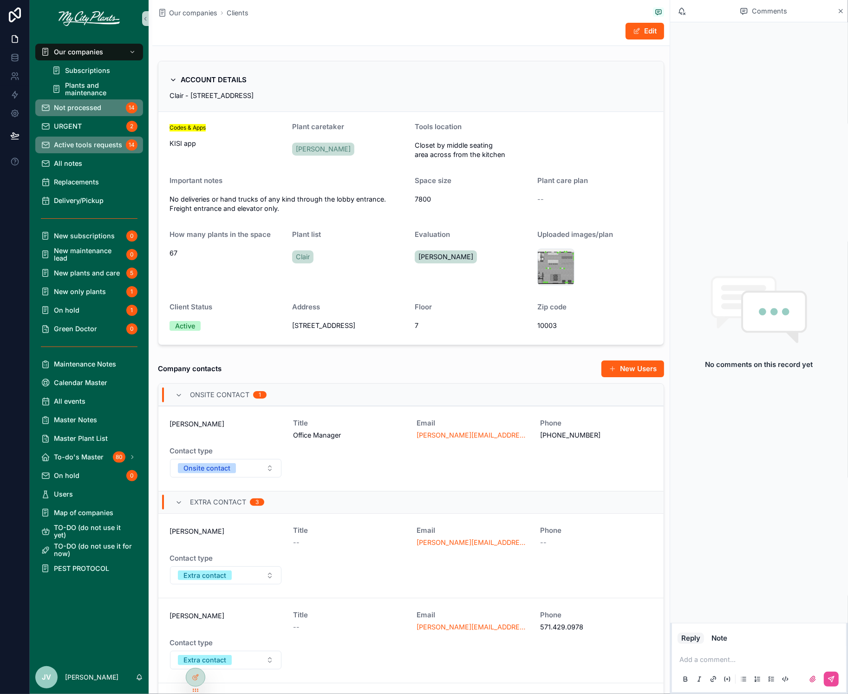
click at [78, 104] on span "Not processed" at bounding box center [77, 107] width 47 height 7
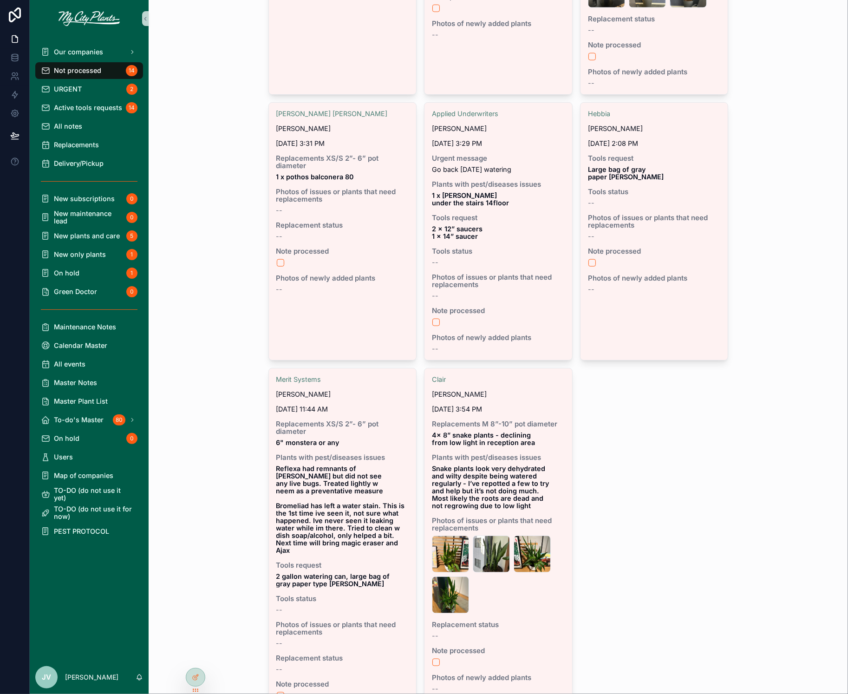
scroll to position [975, 0]
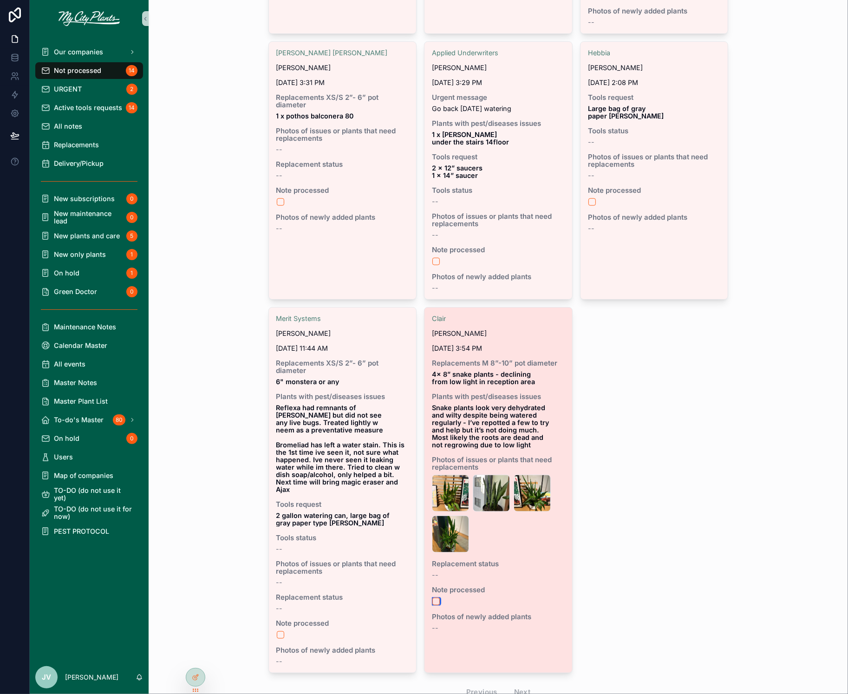
click at [435, 597] on button "scrollable content" at bounding box center [435, 600] width 7 height 7
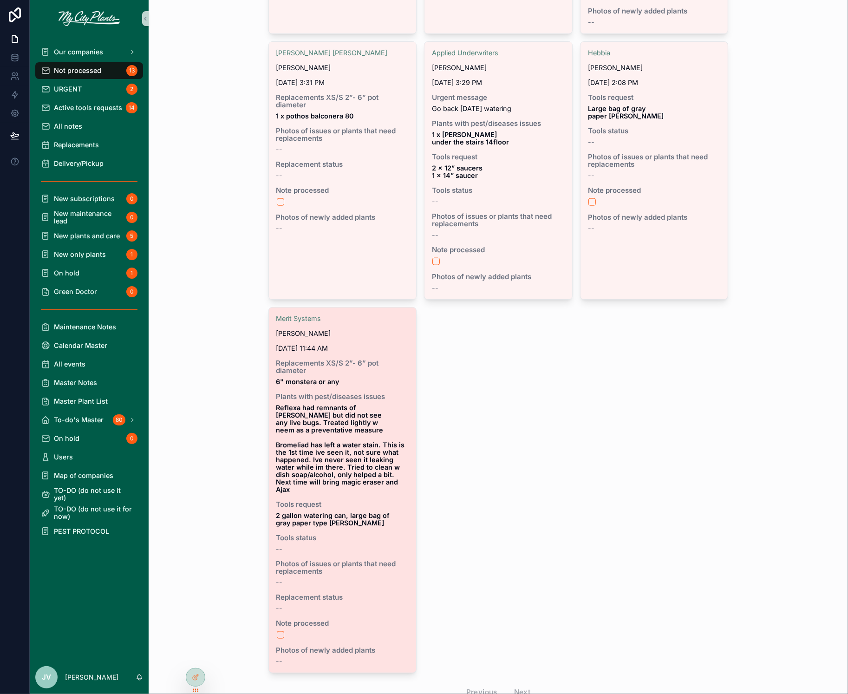
click at [375, 512] on span "2 gallon watering can, large bag of gray paper type [PERSON_NAME]" at bounding box center [342, 519] width 133 height 15
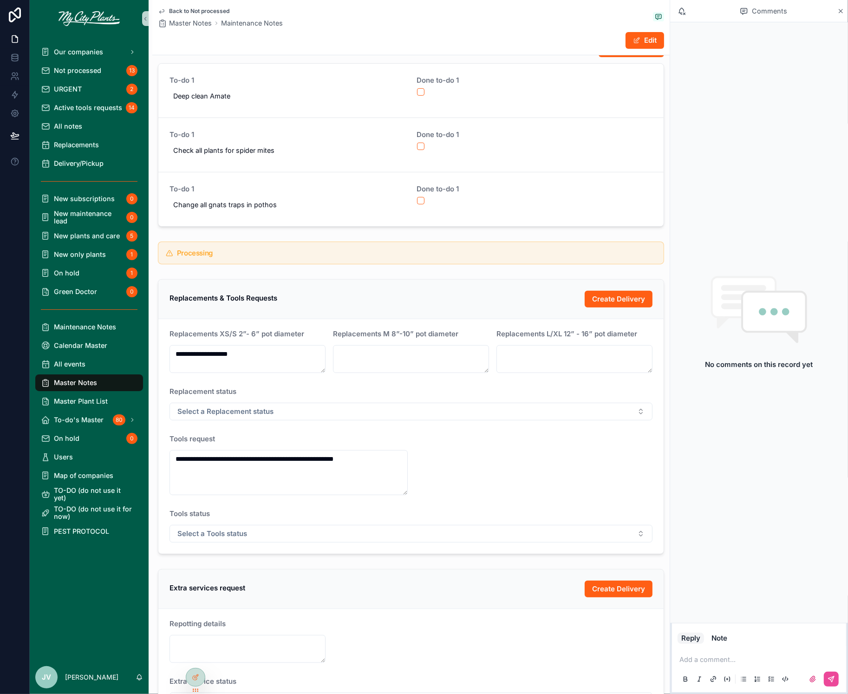
scroll to position [267, 0]
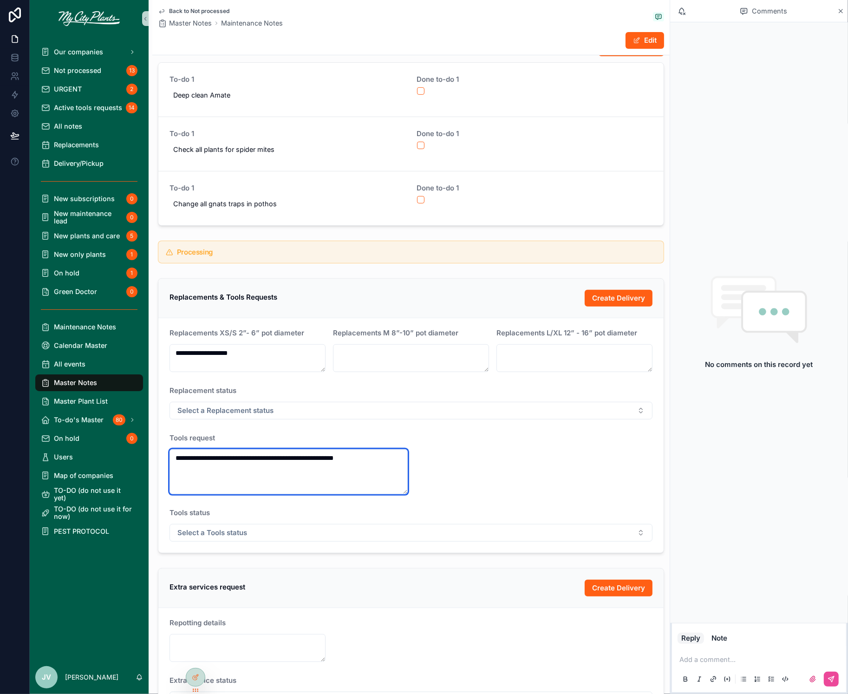
drag, startPoint x: 384, startPoint y: 455, endPoint x: 172, endPoint y: 455, distance: 212.2
click at [172, 455] on textarea "**********" at bounding box center [288, 471] width 238 height 45
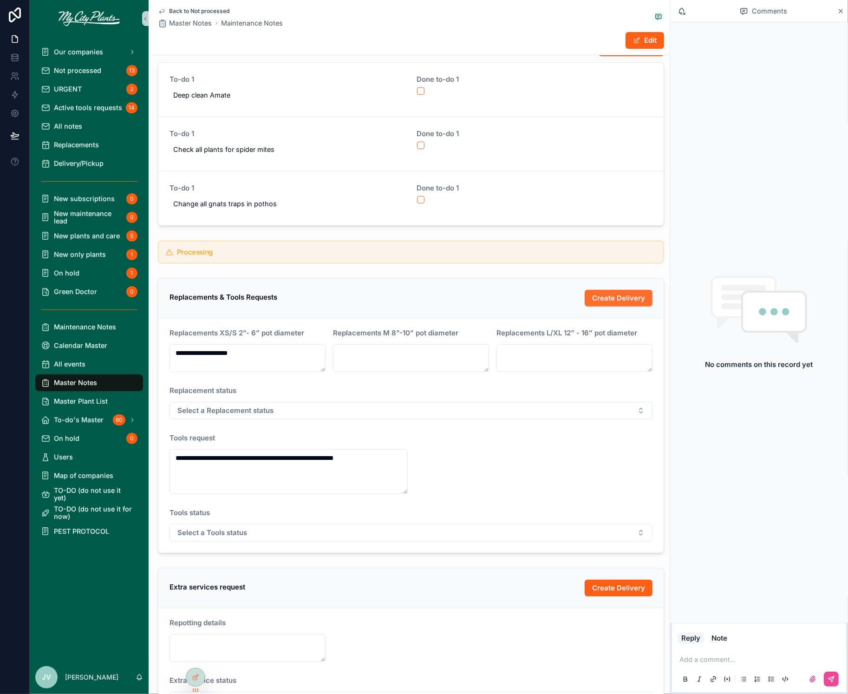
click at [617, 293] on span "Create Delivery" at bounding box center [618, 297] width 53 height 9
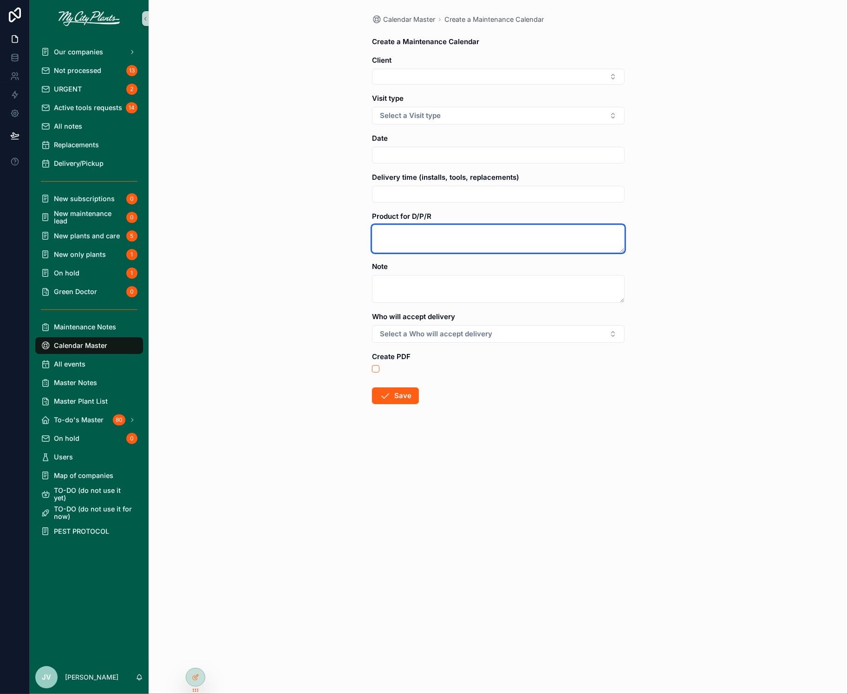
click at [416, 232] on textarea "scrollable content" at bounding box center [498, 239] width 253 height 28
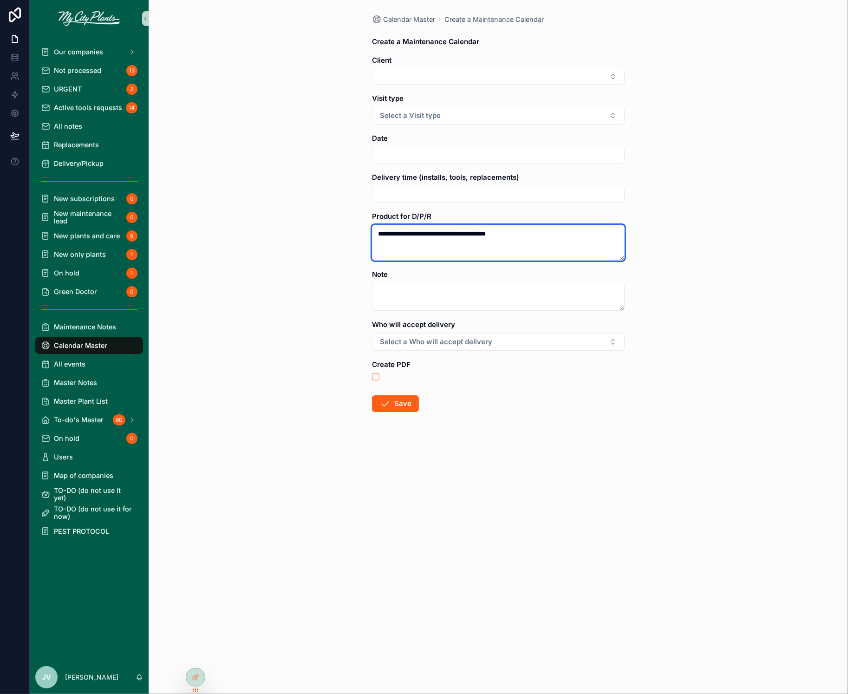
paste textarea "**********"
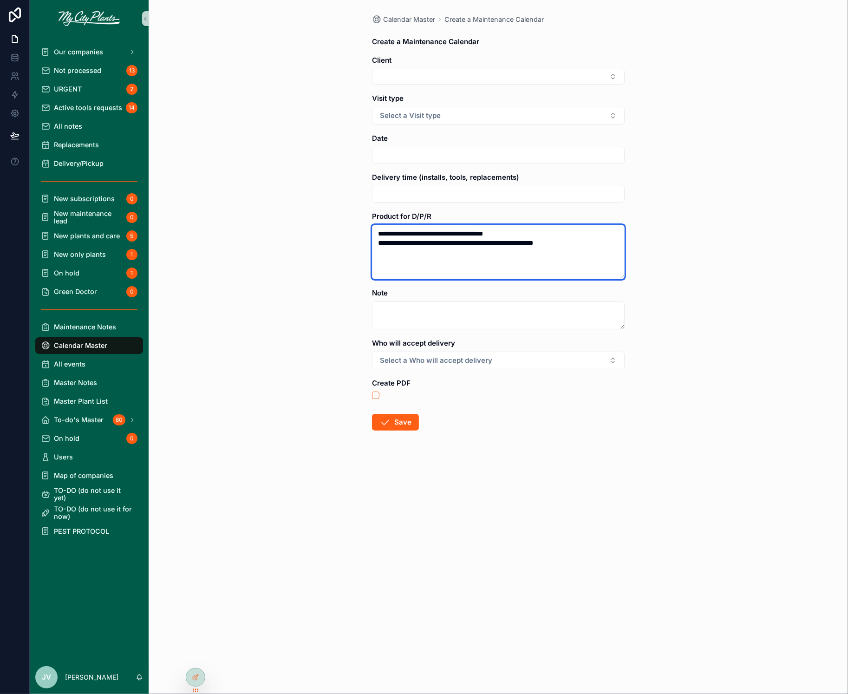
click at [378, 243] on textarea "**********" at bounding box center [498, 252] width 253 height 54
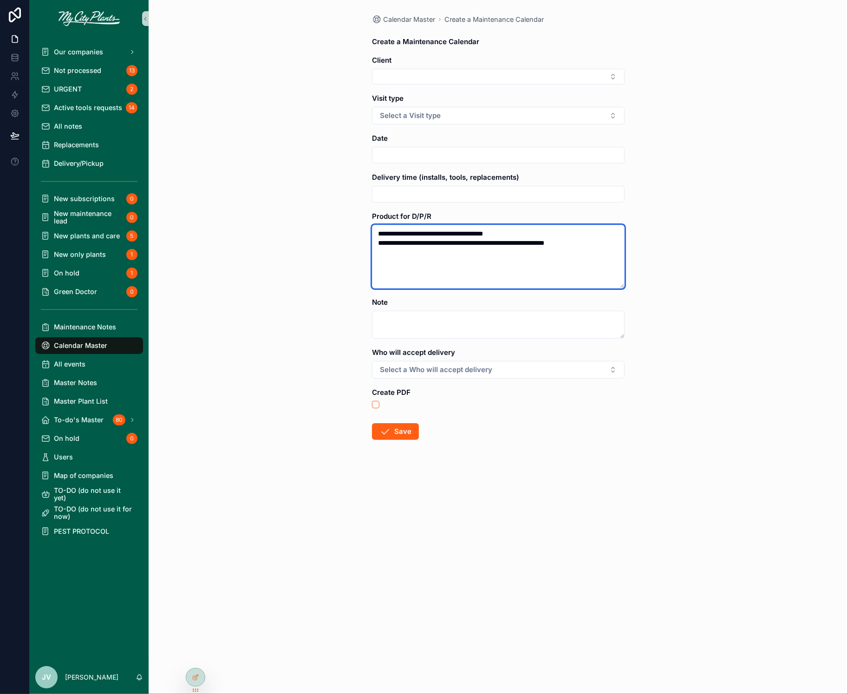
click at [457, 244] on textarea "**********" at bounding box center [498, 257] width 253 height 64
click at [460, 244] on textarea "**********" at bounding box center [498, 257] width 253 height 64
drag, startPoint x: 395, startPoint y: 251, endPoint x: 375, endPoint y: 252, distance: 19.5
click at [375, 252] on textarea "**********" at bounding box center [498, 257] width 253 height 64
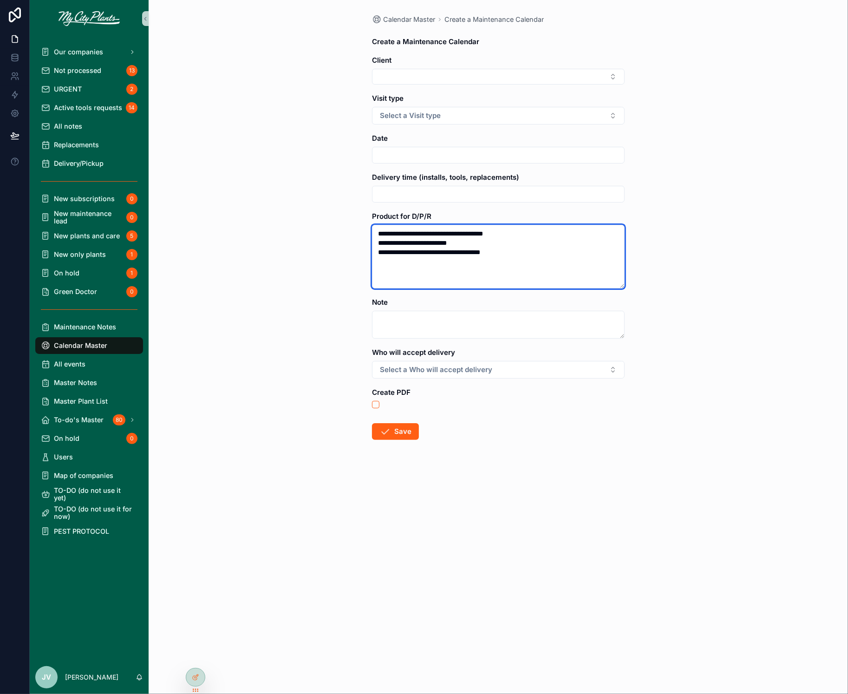
click at [498, 253] on textarea "**********" at bounding box center [498, 257] width 253 height 64
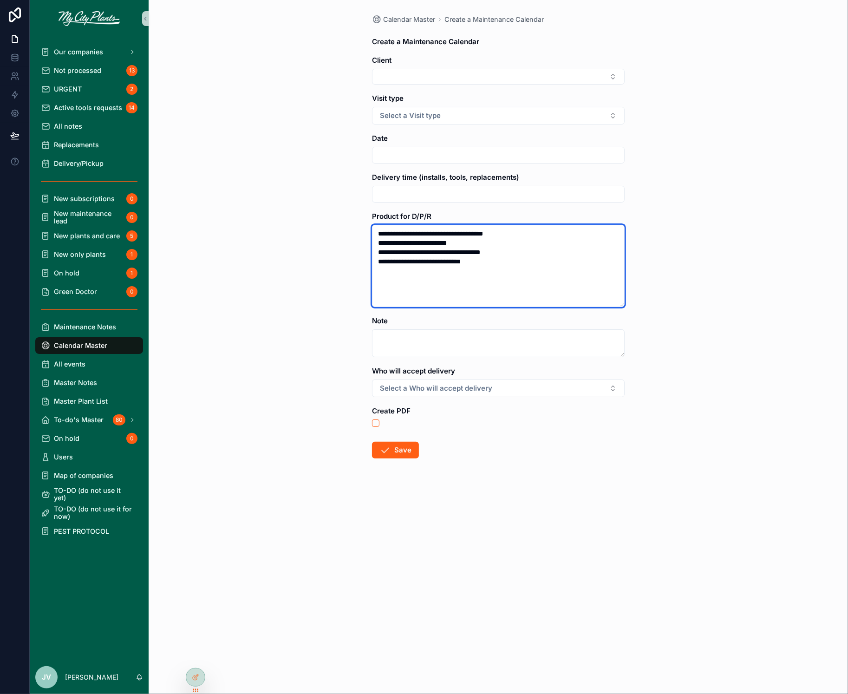
type textarea "**********"
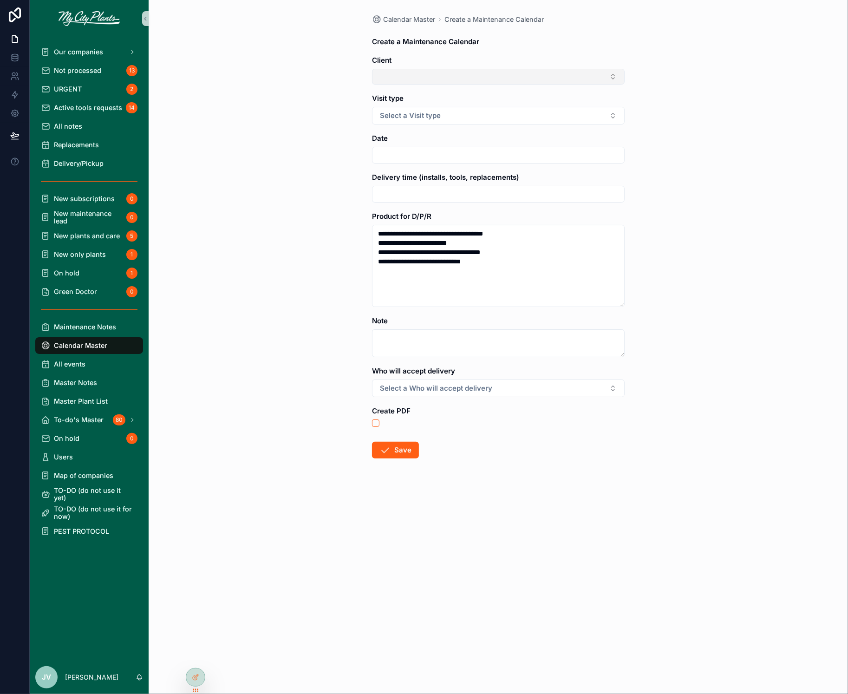
click at [484, 74] on button "Select Button" at bounding box center [498, 77] width 253 height 16
type input "***"
click at [402, 109] on span "Merit Systems" at bounding box center [400, 112] width 44 height 9
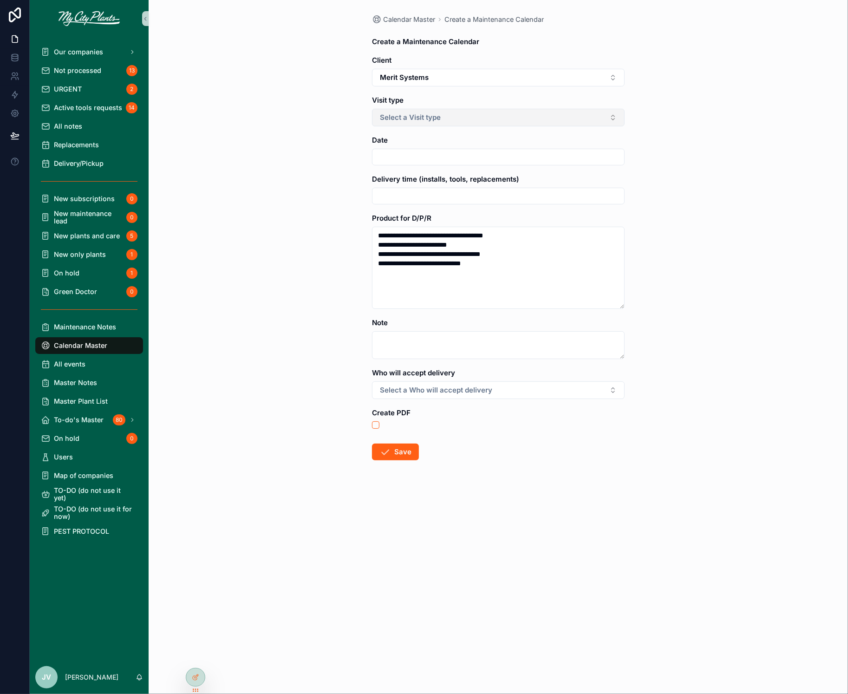
click at [401, 115] on span "Select a Visit type" at bounding box center [410, 117] width 61 height 9
click at [392, 182] on div "DP" at bounding box center [387, 186] width 9 height 10
click at [393, 156] on input "scrollable content" at bounding box center [498, 157] width 252 height 13
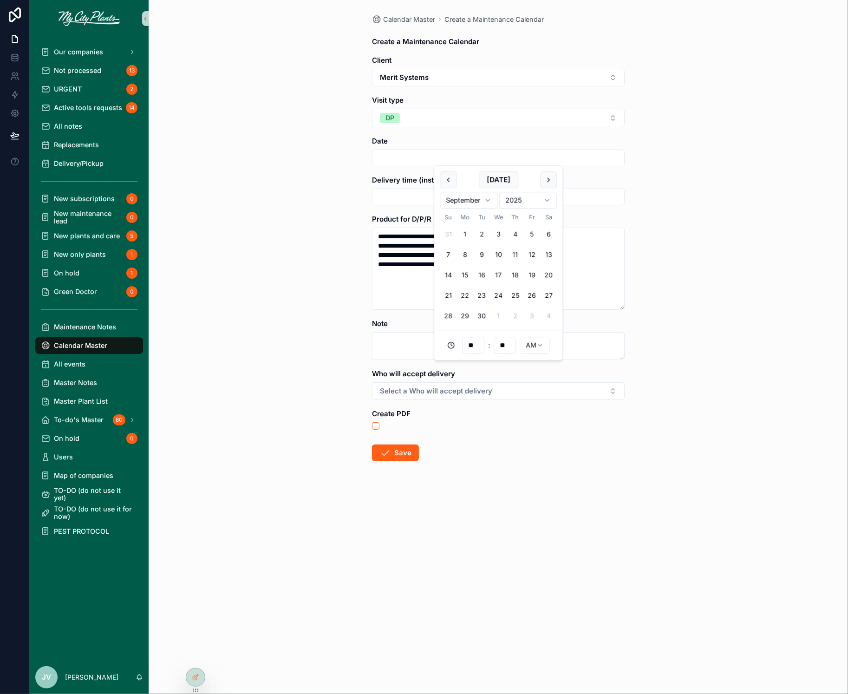
click at [463, 293] on button "22" at bounding box center [464, 295] width 17 height 17
click at [472, 346] on input "**" at bounding box center [472, 344] width 21 height 13
click at [462, 482] on div "09" at bounding box center [473, 481] width 42 height 15
type input "**********"
type input "**"
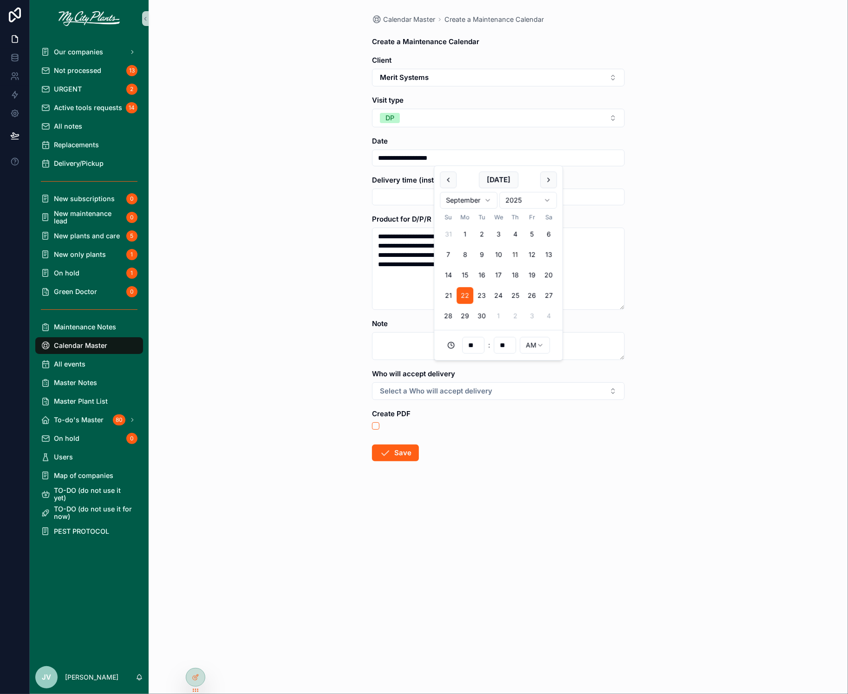
click at [409, 195] on input "scrollable content" at bounding box center [498, 196] width 252 height 13
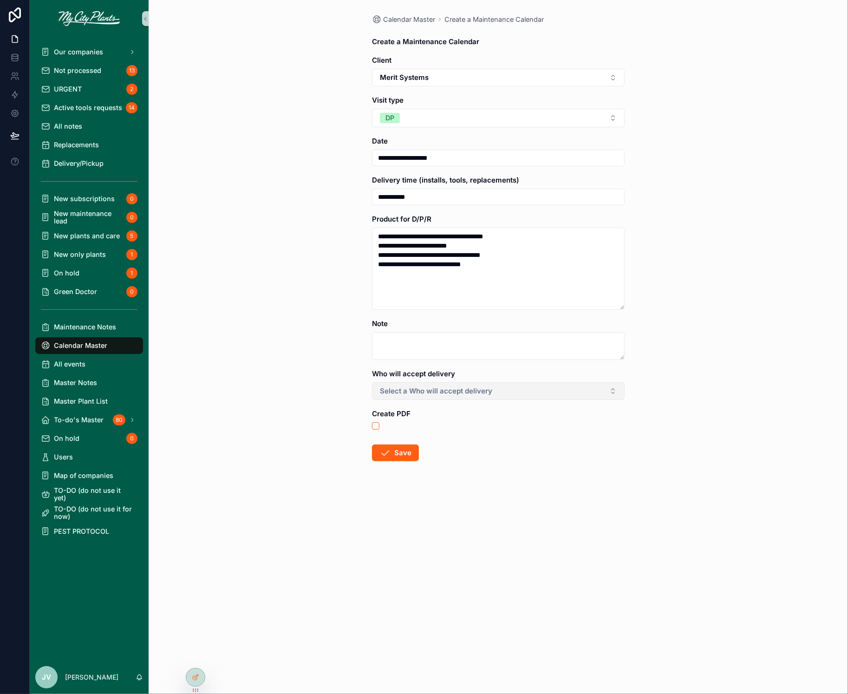
type input "**********"
click at [610, 394] on button "Select a Who will accept delivery" at bounding box center [498, 391] width 253 height 18
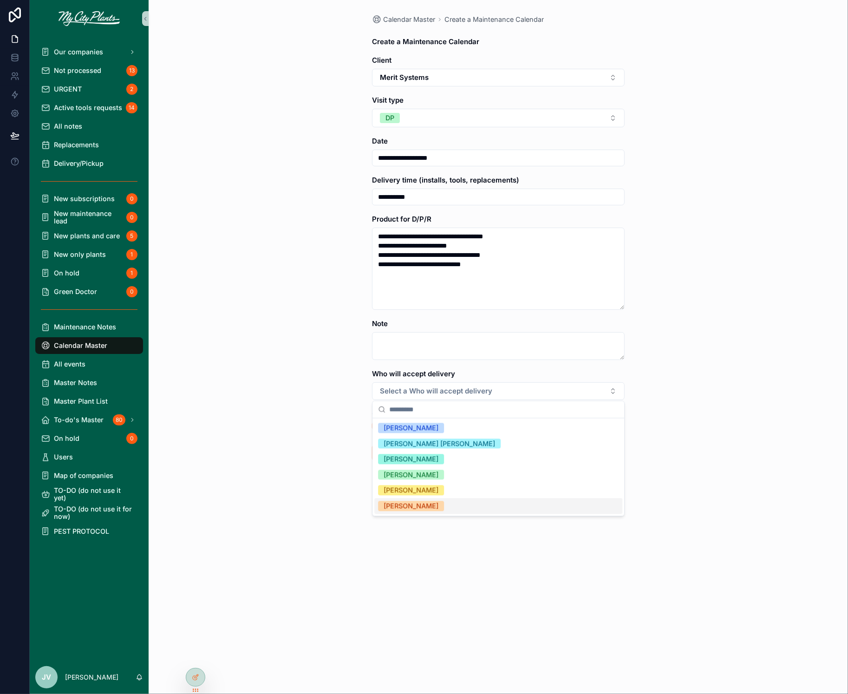
click at [427, 505] on div "[PERSON_NAME]" at bounding box center [410, 506] width 55 height 10
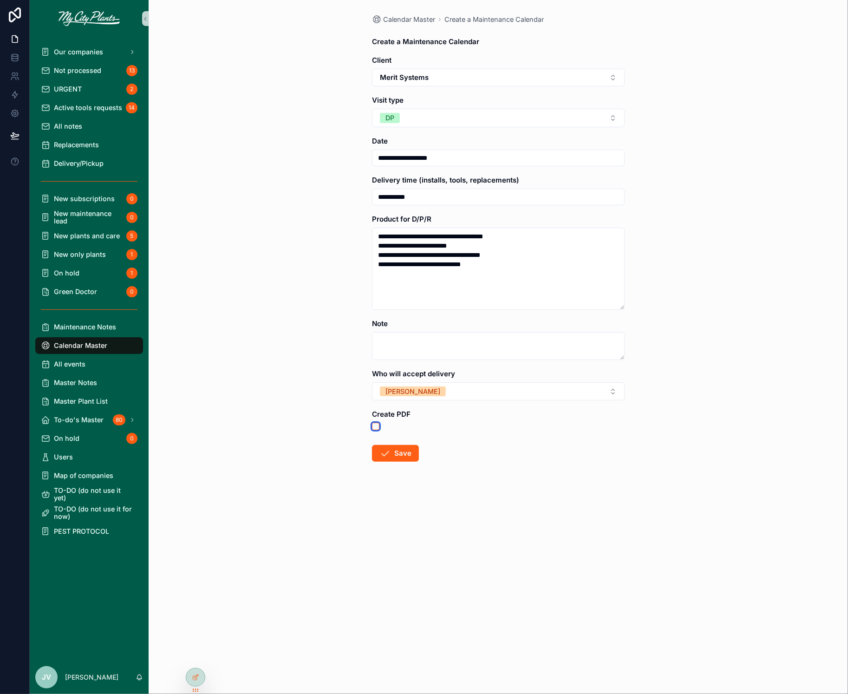
click at [372, 424] on button "scrollable content" at bounding box center [375, 425] width 7 height 7
click at [396, 452] on button "Save" at bounding box center [395, 453] width 47 height 17
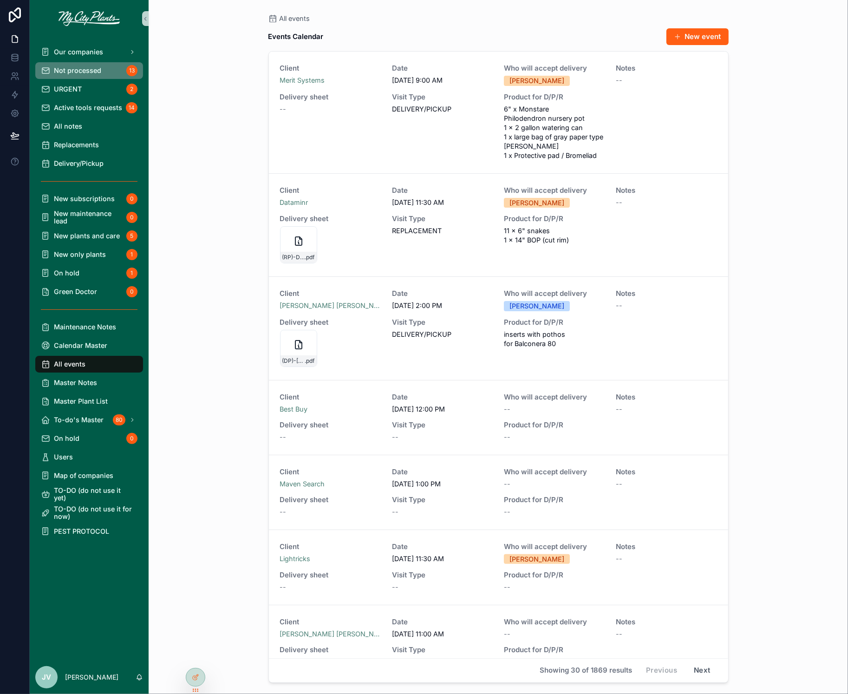
click at [71, 69] on span "Not processed" at bounding box center [77, 70] width 47 height 7
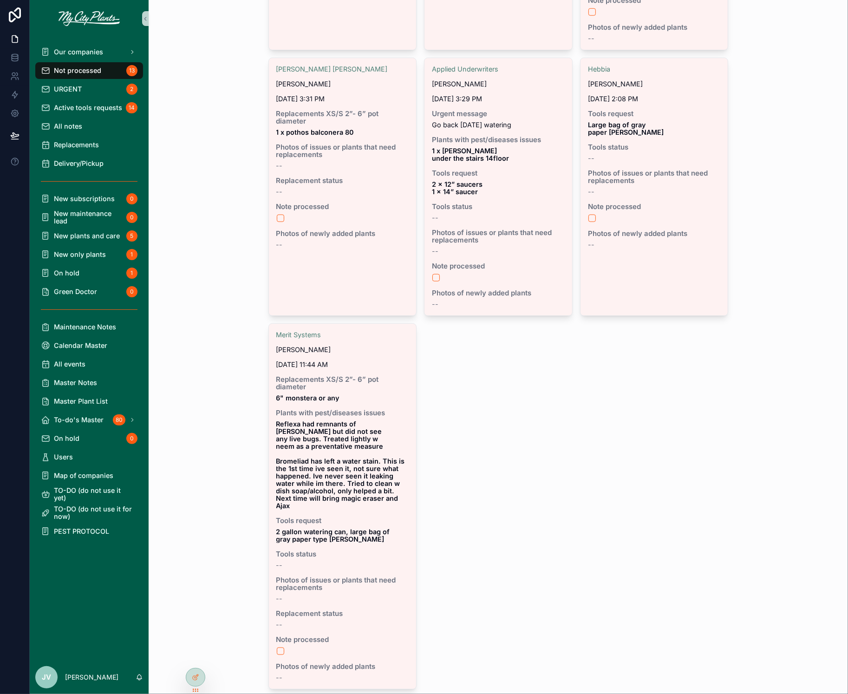
scroll to position [975, 0]
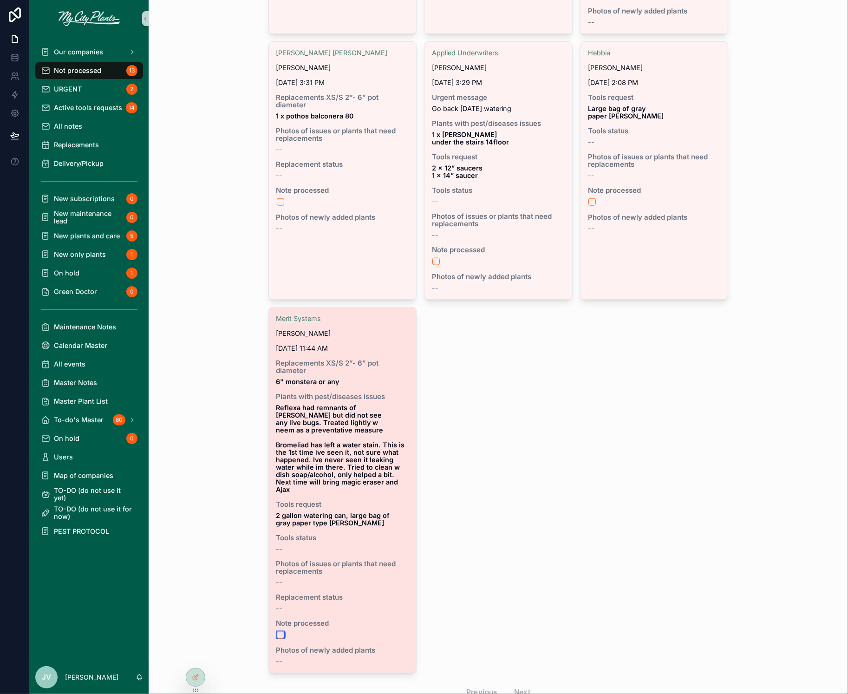
click at [280, 631] on button "scrollable content" at bounding box center [280, 634] width 7 height 7
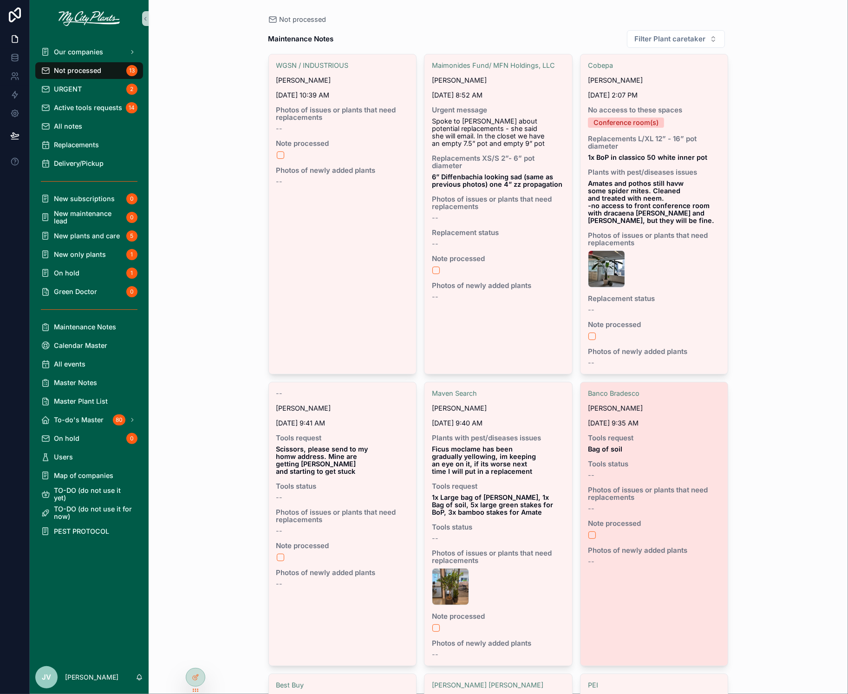
click at [669, 523] on span "Note processed" at bounding box center [654, 522] width 133 height 7
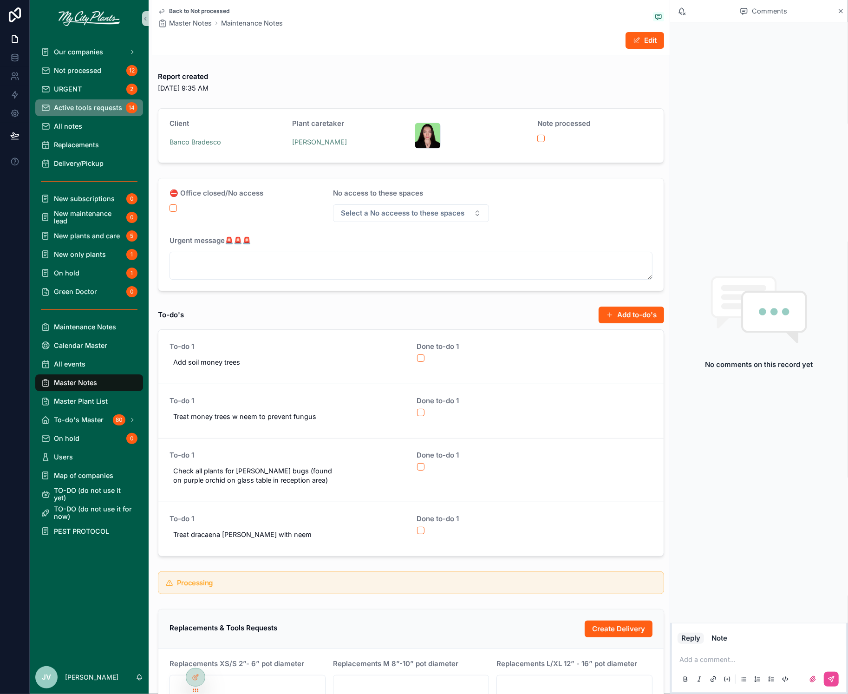
click at [73, 107] on span "Active tools requests" at bounding box center [88, 107] width 68 height 7
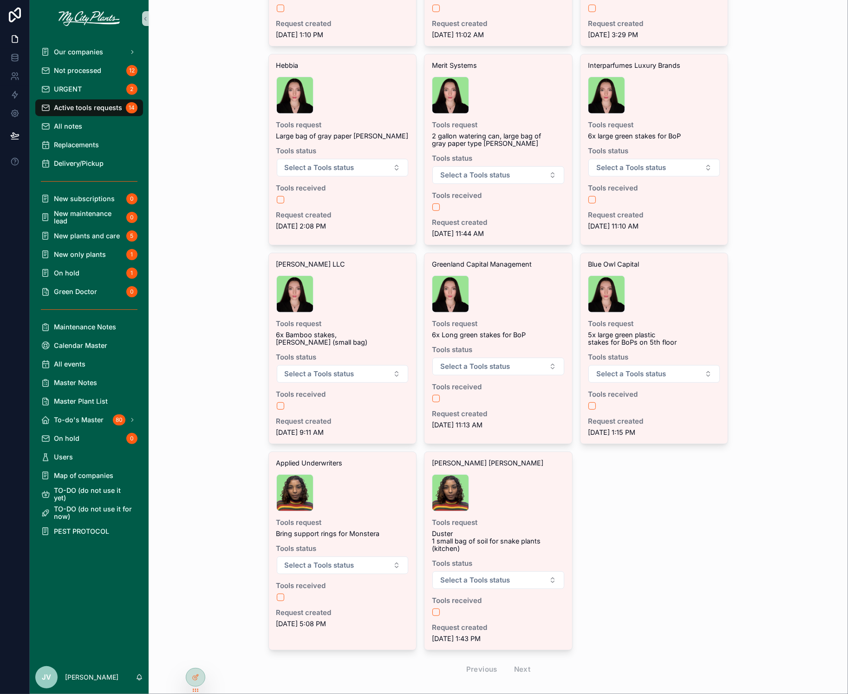
scroll to position [412, 0]
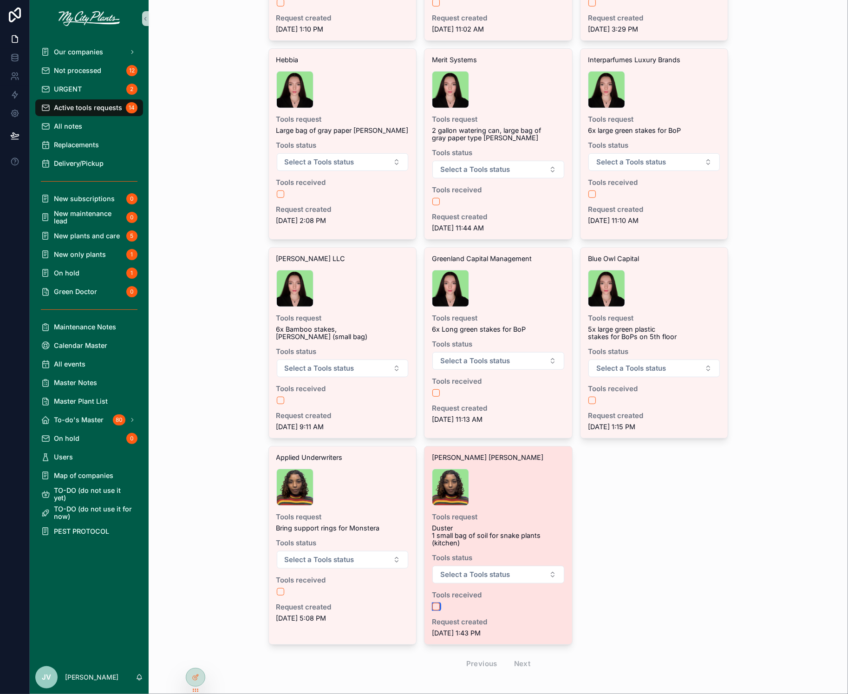
click at [436, 603] on button "scrollable content" at bounding box center [435, 606] width 7 height 7
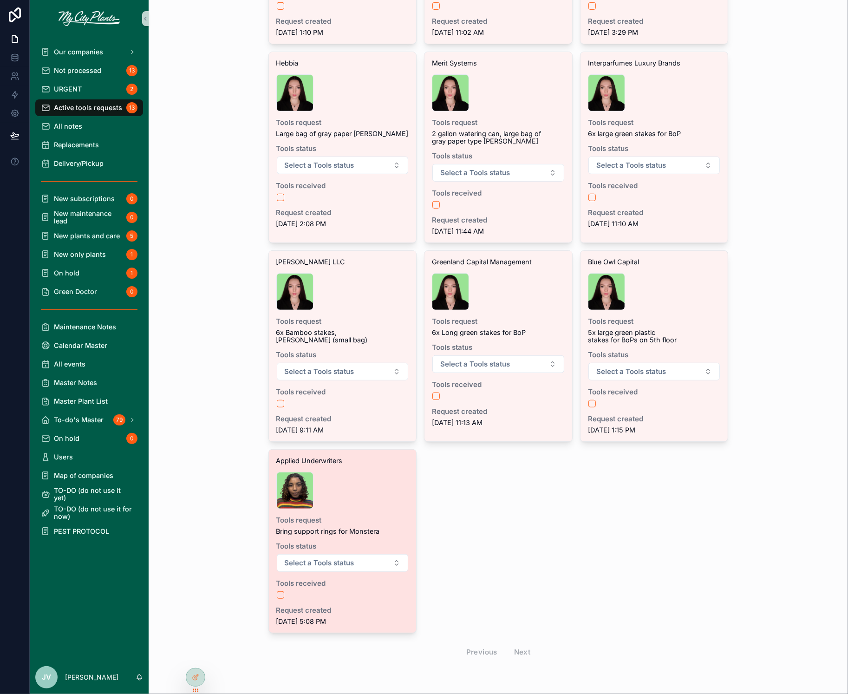
scroll to position [397, 0]
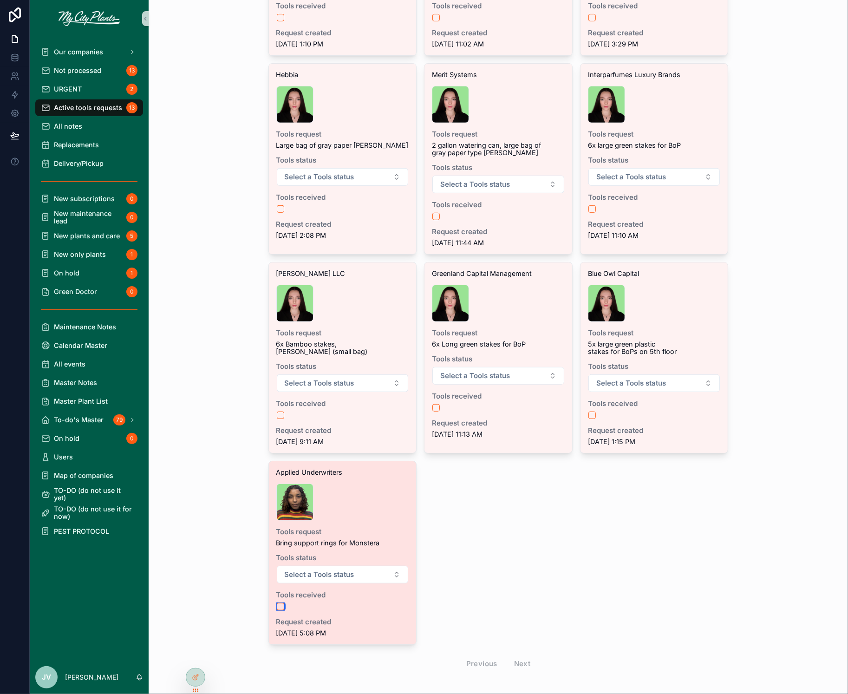
click at [281, 603] on button "scrollable content" at bounding box center [280, 606] width 7 height 7
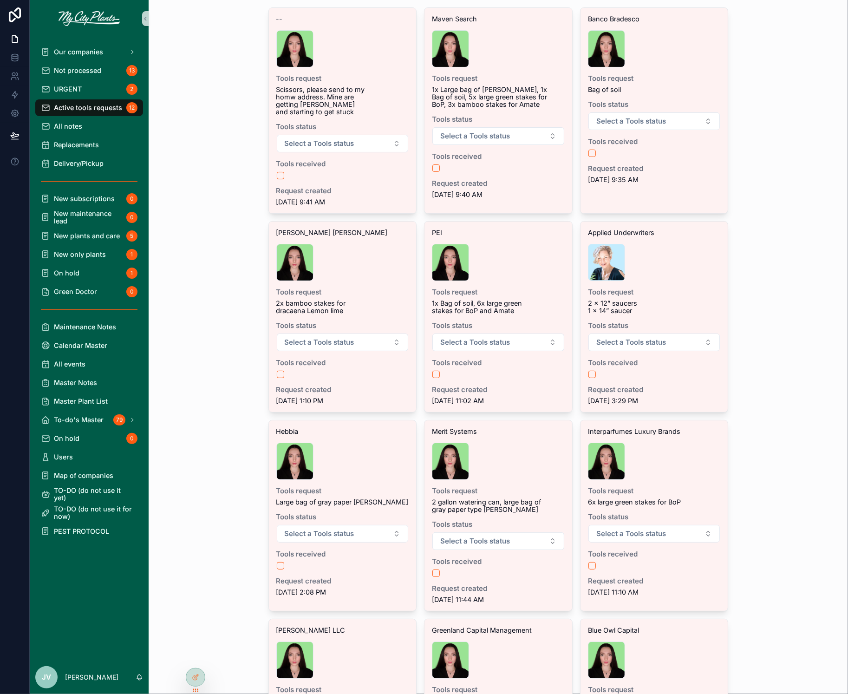
scroll to position [0, 0]
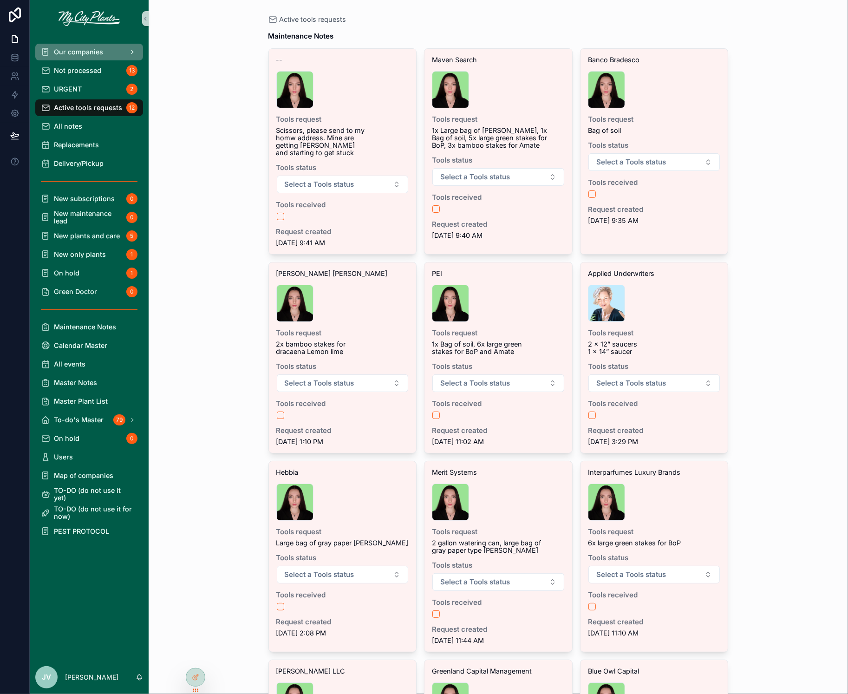
click at [58, 52] on span "Our companies" at bounding box center [78, 51] width 49 height 7
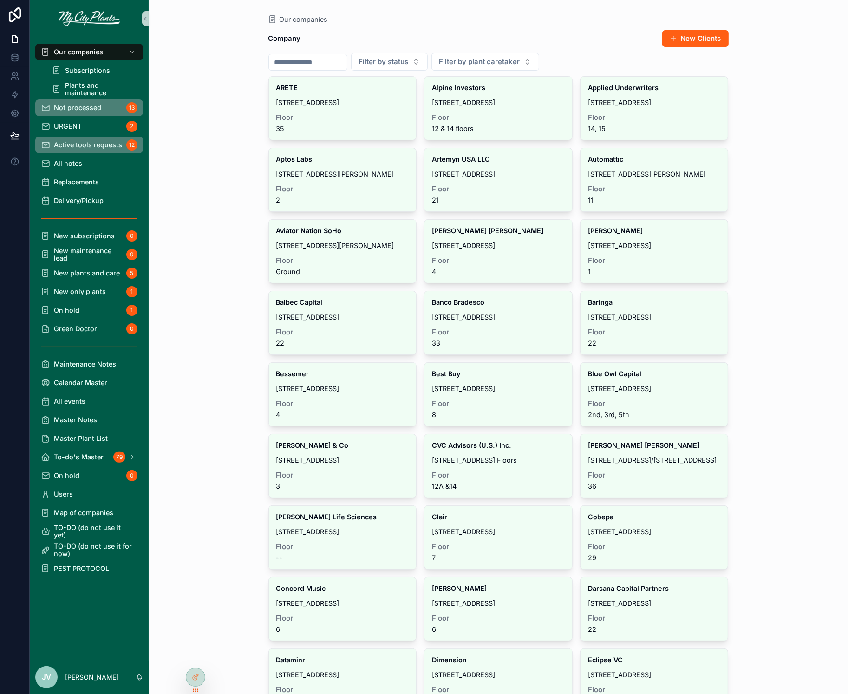
click at [67, 105] on span "Not processed" at bounding box center [77, 107] width 47 height 7
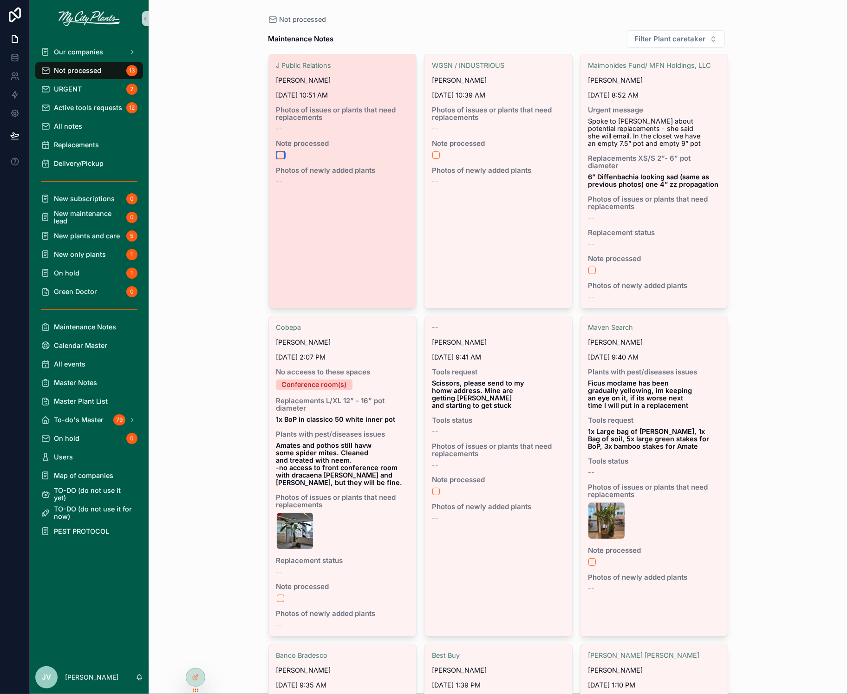
click at [278, 154] on button "scrollable content" at bounding box center [280, 154] width 7 height 7
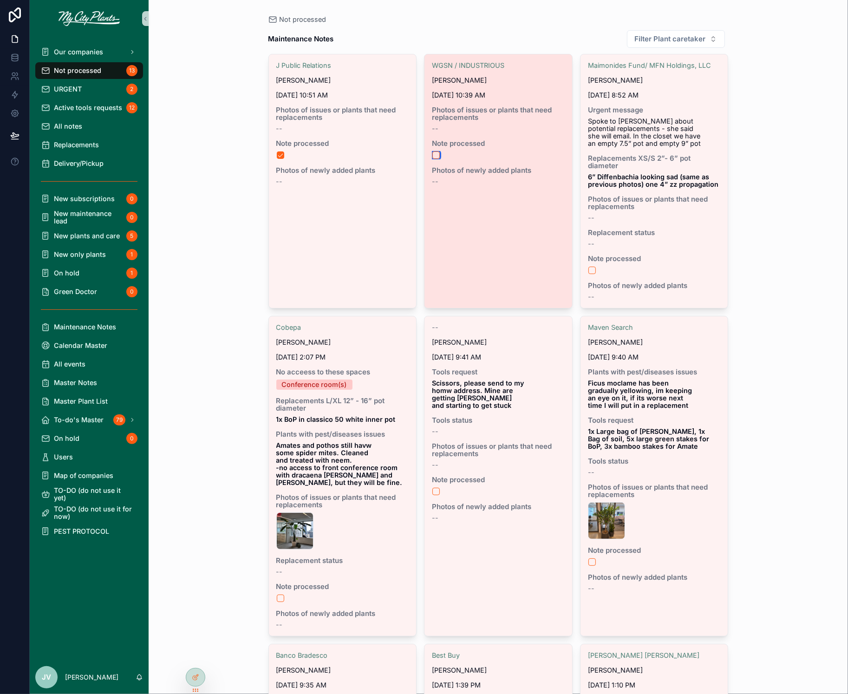
click at [437, 154] on button "scrollable content" at bounding box center [435, 154] width 7 height 7
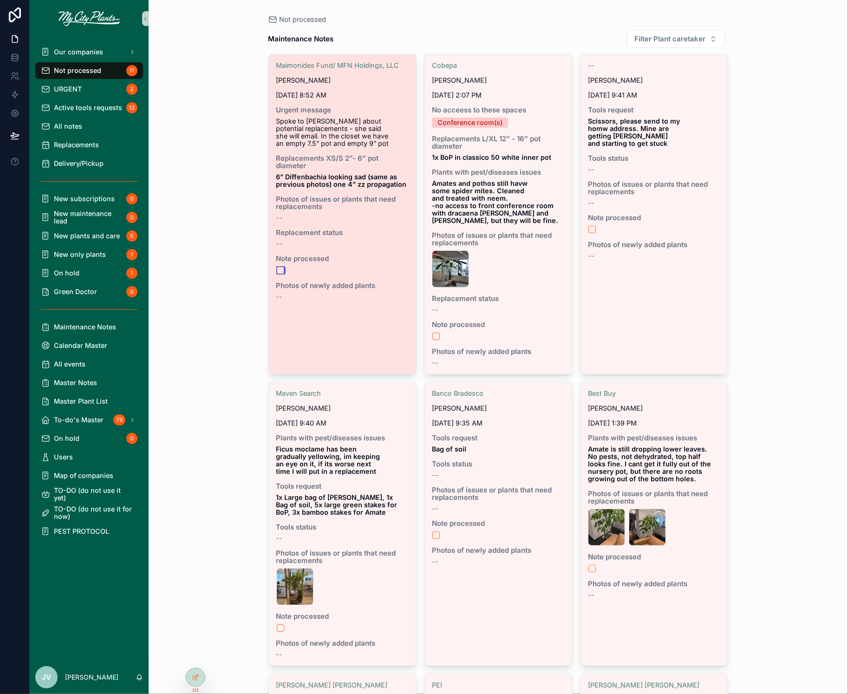
click at [279, 266] on button "scrollable content" at bounding box center [280, 269] width 7 height 7
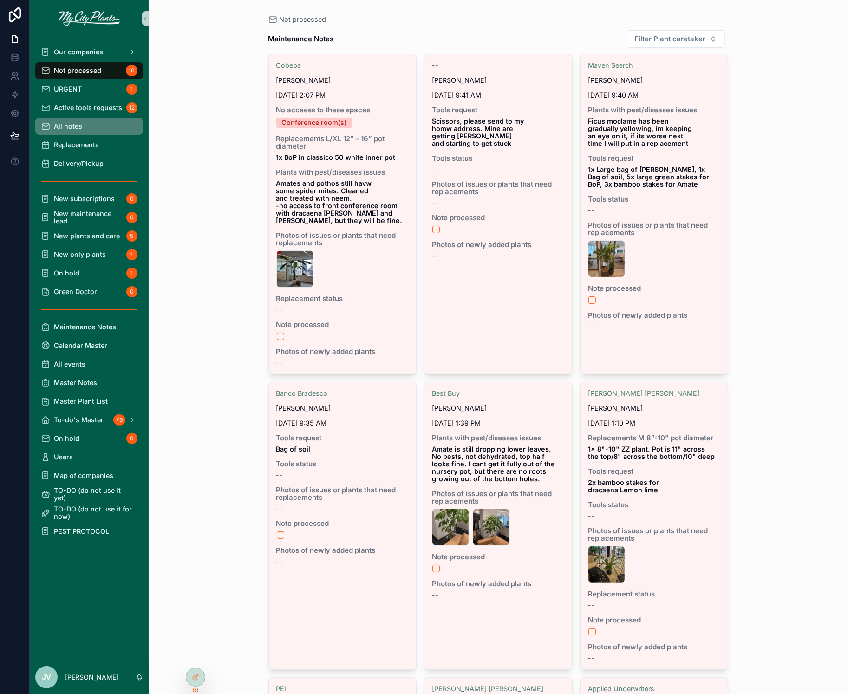
click at [70, 123] on span "All notes" at bounding box center [68, 126] width 28 height 7
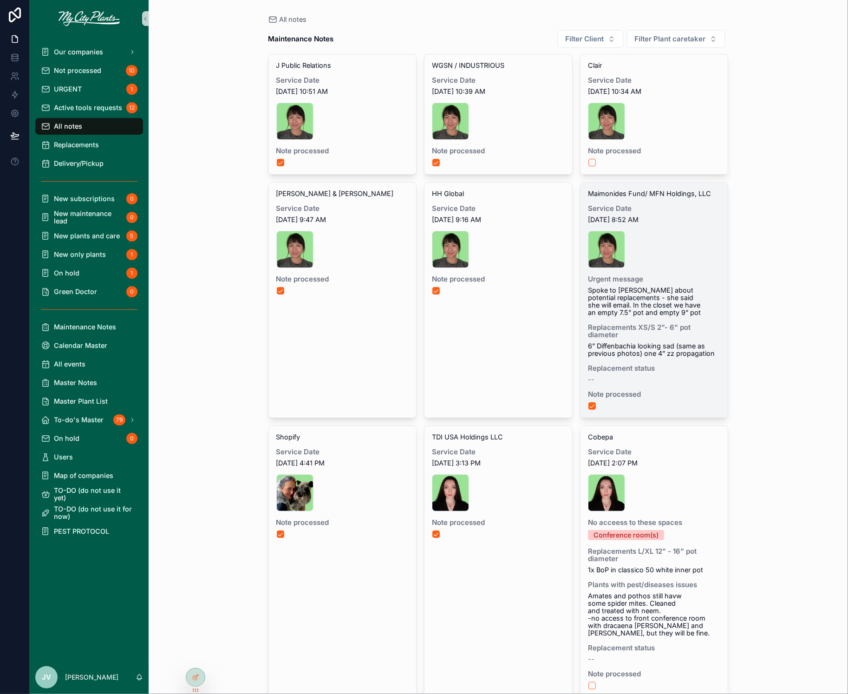
click at [669, 356] on div "Maimonides Fund/ MFN Holdings, LLC Service Date [DATE] 8:52 AM sk1 .jpg Urgent …" at bounding box center [654, 299] width 148 height 235
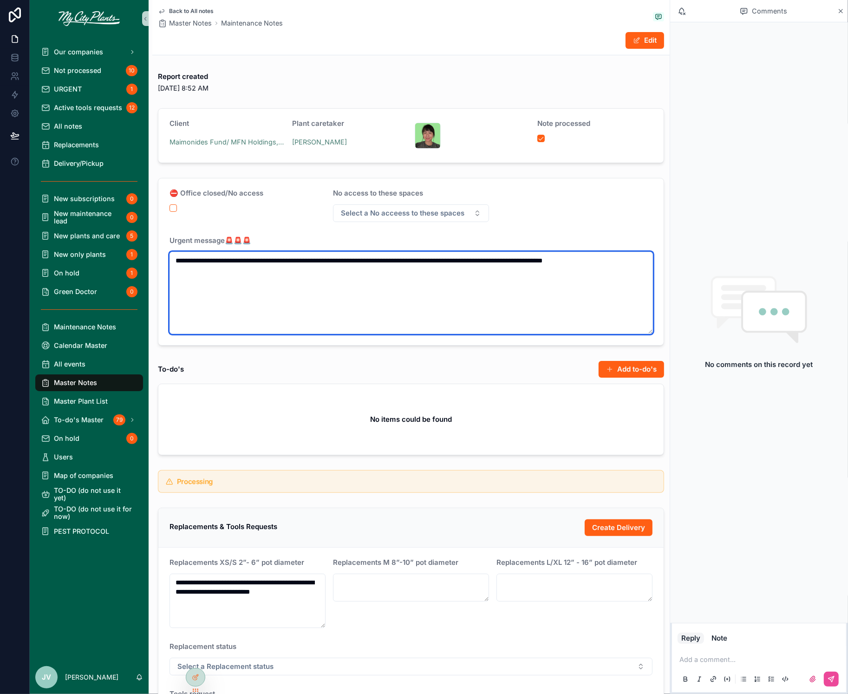
drag, startPoint x: 625, startPoint y: 259, endPoint x: 407, endPoint y: 258, distance: 218.2
click at [408, 258] on textarea "**********" at bounding box center [410, 293] width 483 height 82
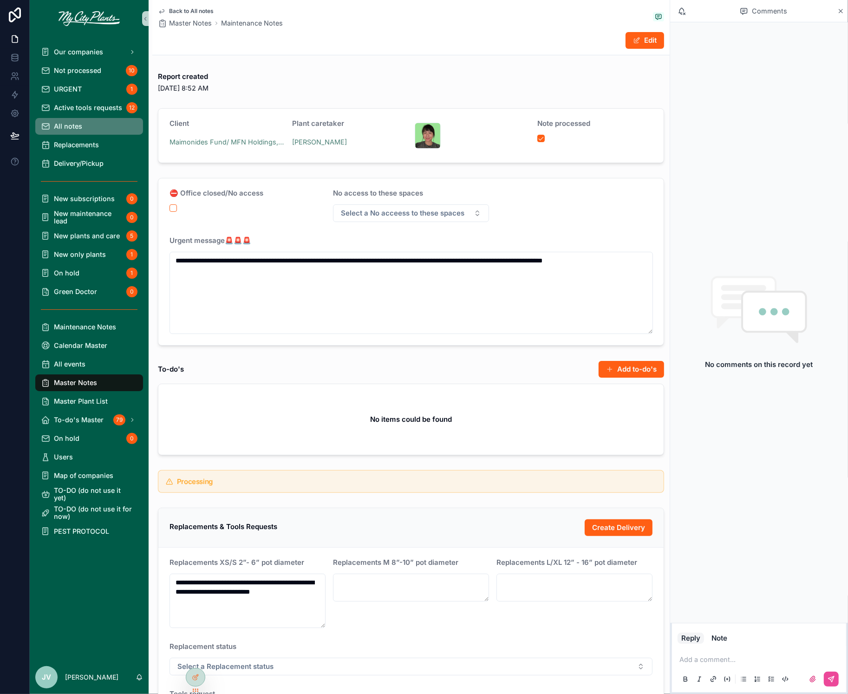
click at [63, 123] on span "All notes" at bounding box center [68, 126] width 28 height 7
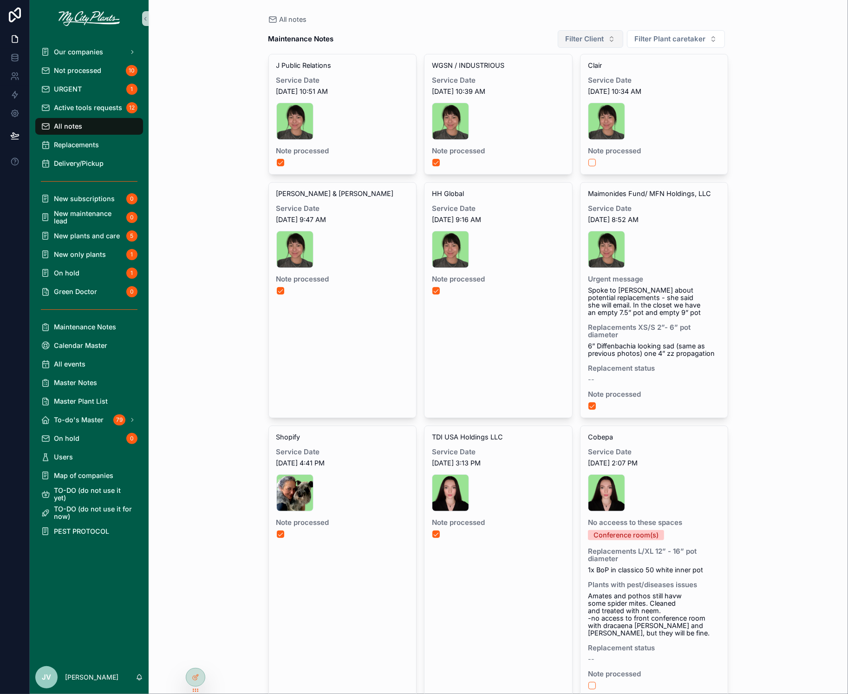
click at [610, 40] on button "Filter Client" at bounding box center [590, 39] width 65 height 18
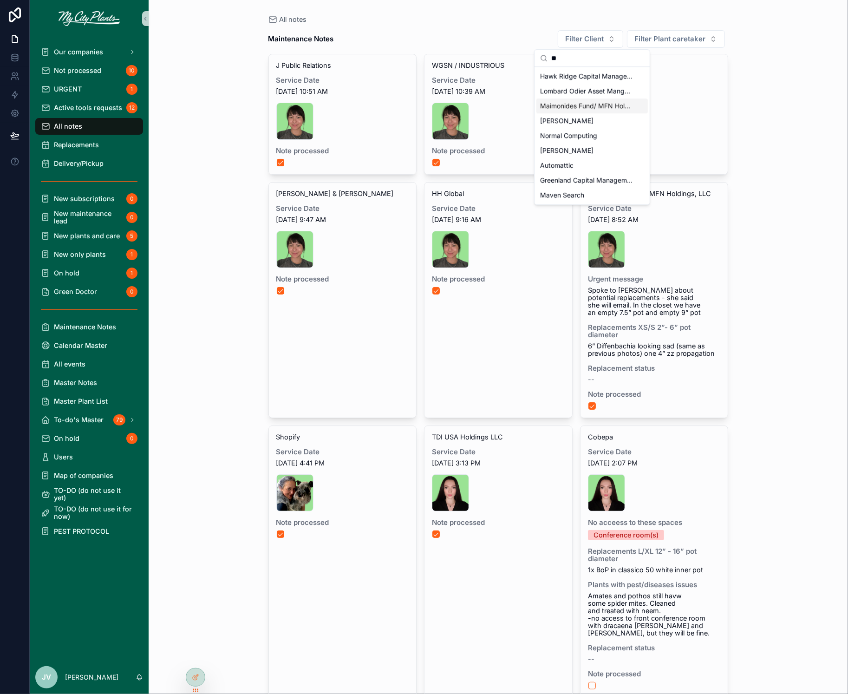
type input "**"
click at [584, 103] on span "Maimonides Fund/ MFN Holdings, LLC" at bounding box center [586, 105] width 93 height 9
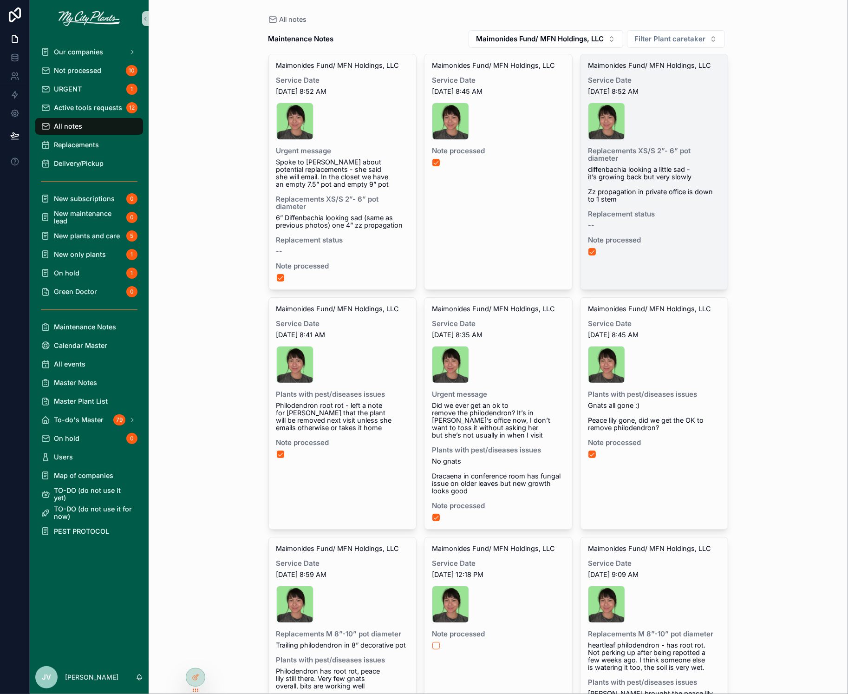
click at [674, 221] on div "--" at bounding box center [654, 224] width 133 height 7
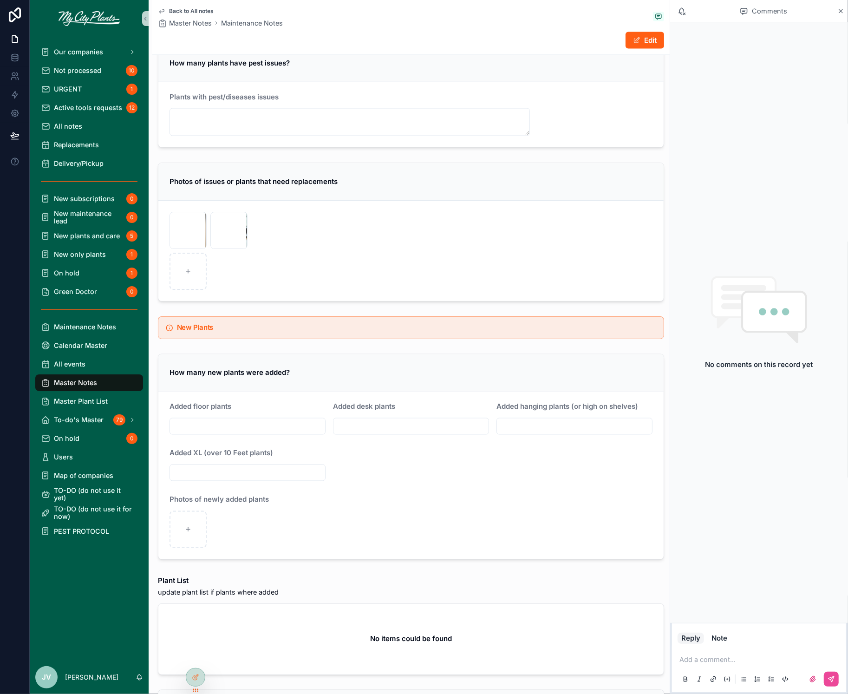
scroll to position [1592, 0]
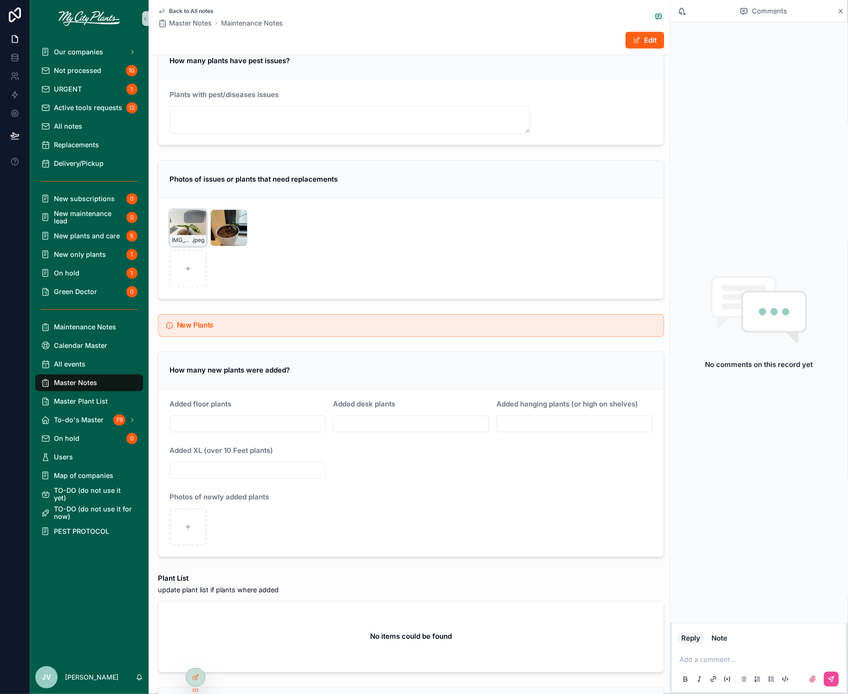
click at [184, 221] on div "IMG_8852 .jpeg" at bounding box center [187, 227] width 37 height 37
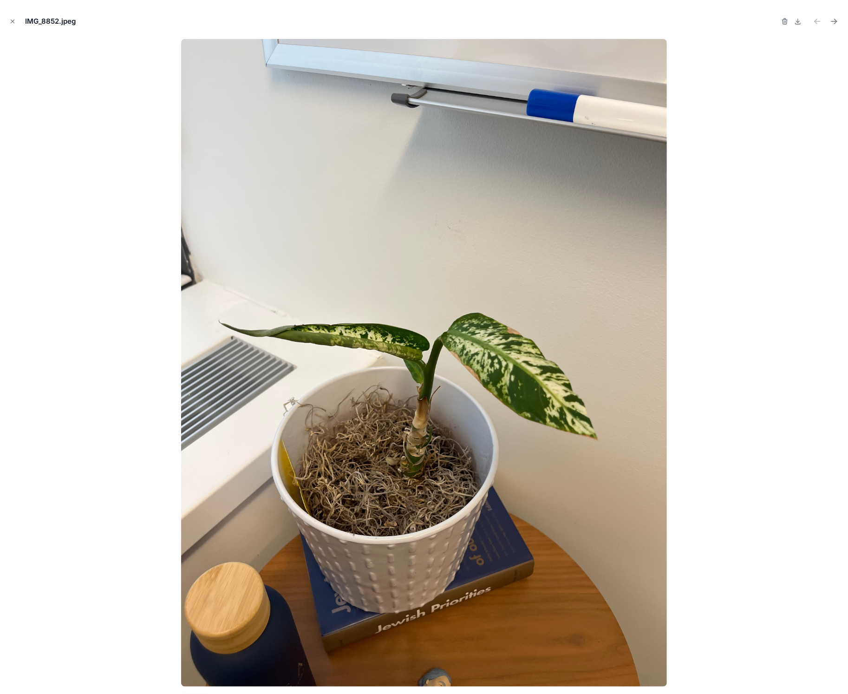
click at [11, 19] on icon "Close modal" at bounding box center [12, 21] width 6 height 6
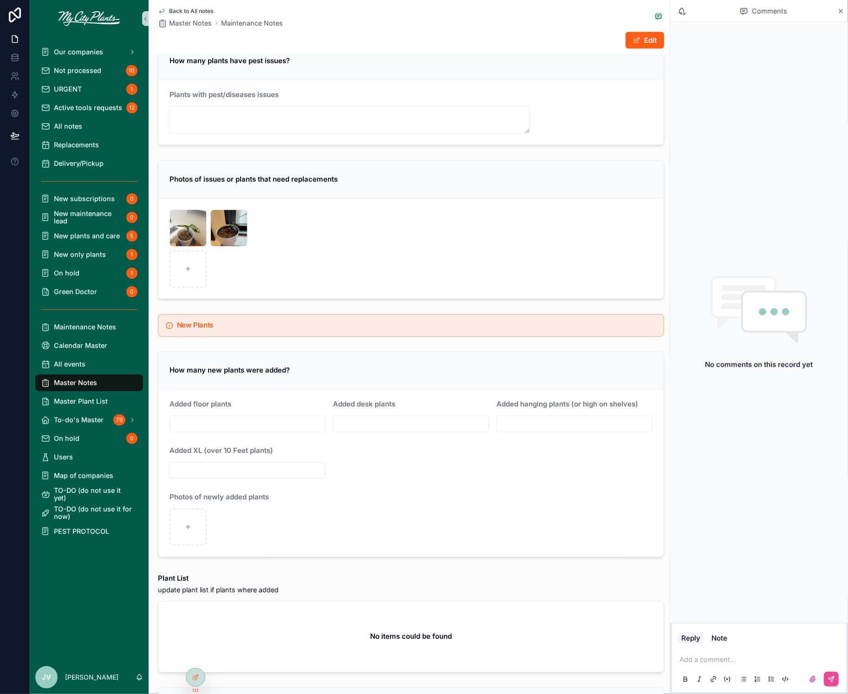
click at [199, 9] on span "Back to All notes" at bounding box center [191, 10] width 45 height 7
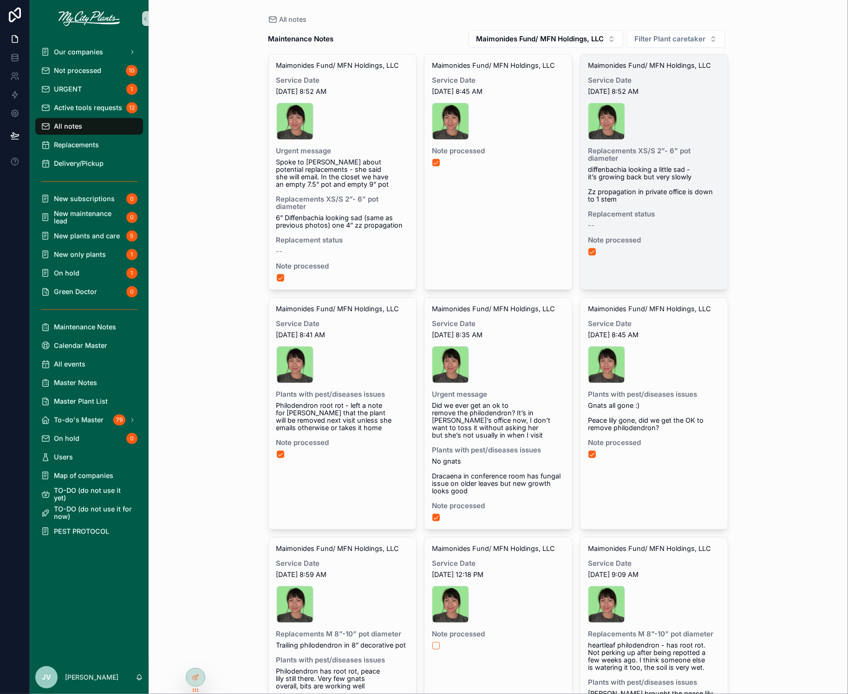
click at [642, 210] on span "Replacement status" at bounding box center [654, 213] width 133 height 7
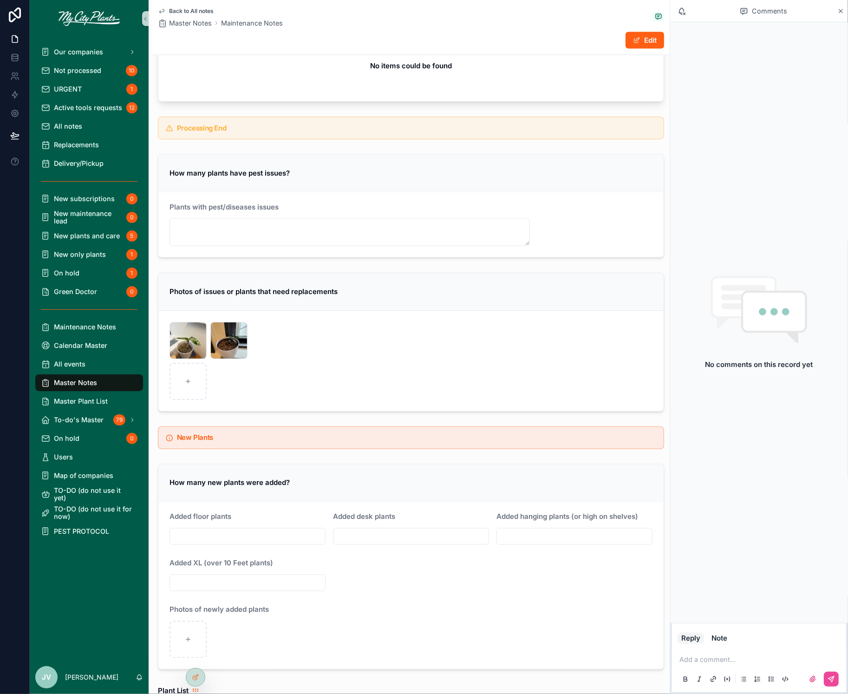
scroll to position [1483, 0]
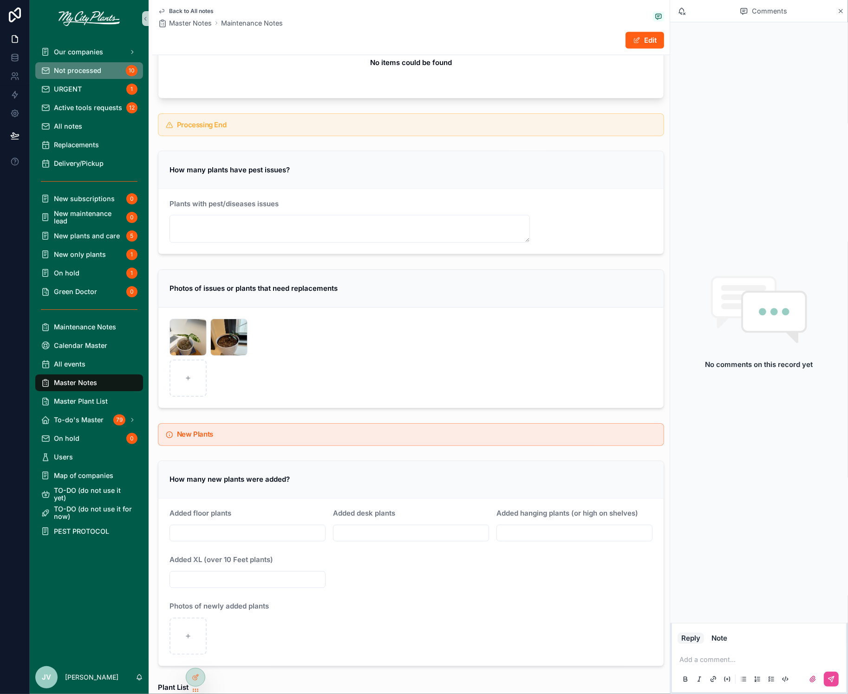
click at [70, 74] on div "Not processed 10" at bounding box center [89, 70] width 97 height 15
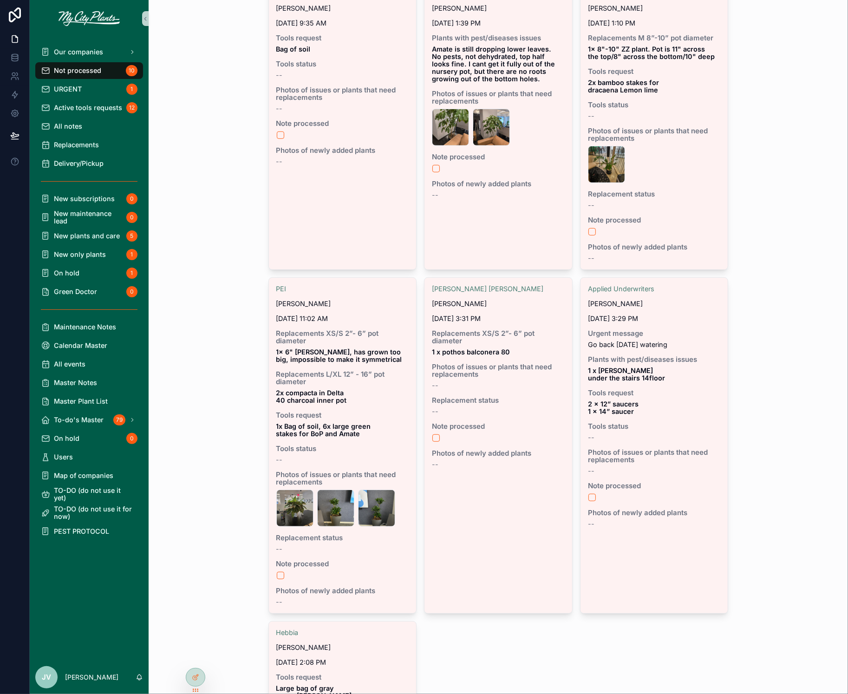
scroll to position [395, 0]
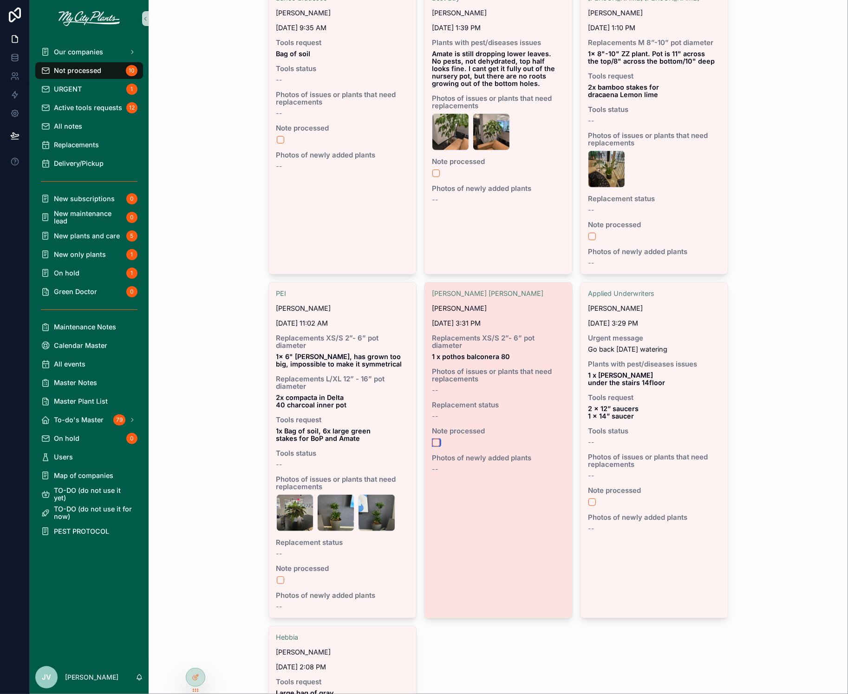
click at [436, 439] on button "scrollable content" at bounding box center [435, 442] width 7 height 7
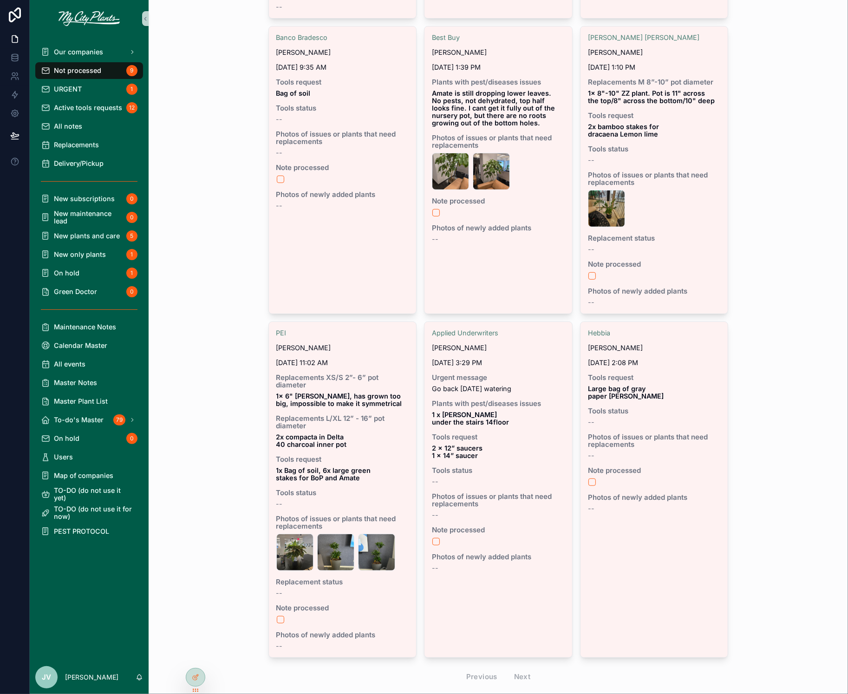
scroll to position [370, 0]
